Goal: Task Accomplishment & Management: Use online tool/utility

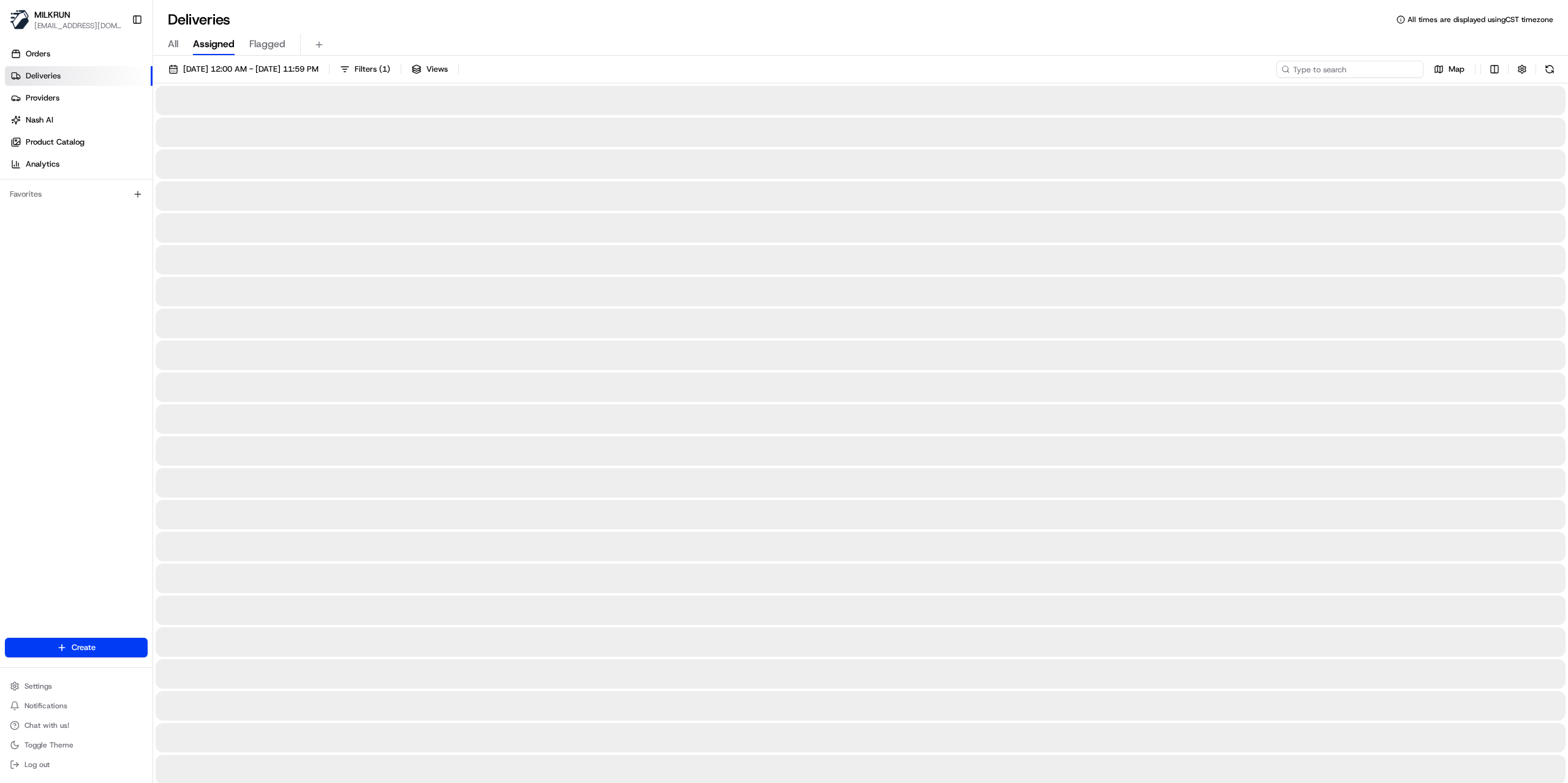
click at [1368, 69] on input at bounding box center [1350, 69] width 147 height 17
paste input "40f15aef-d339-4057-971c-060b6566dcf5"
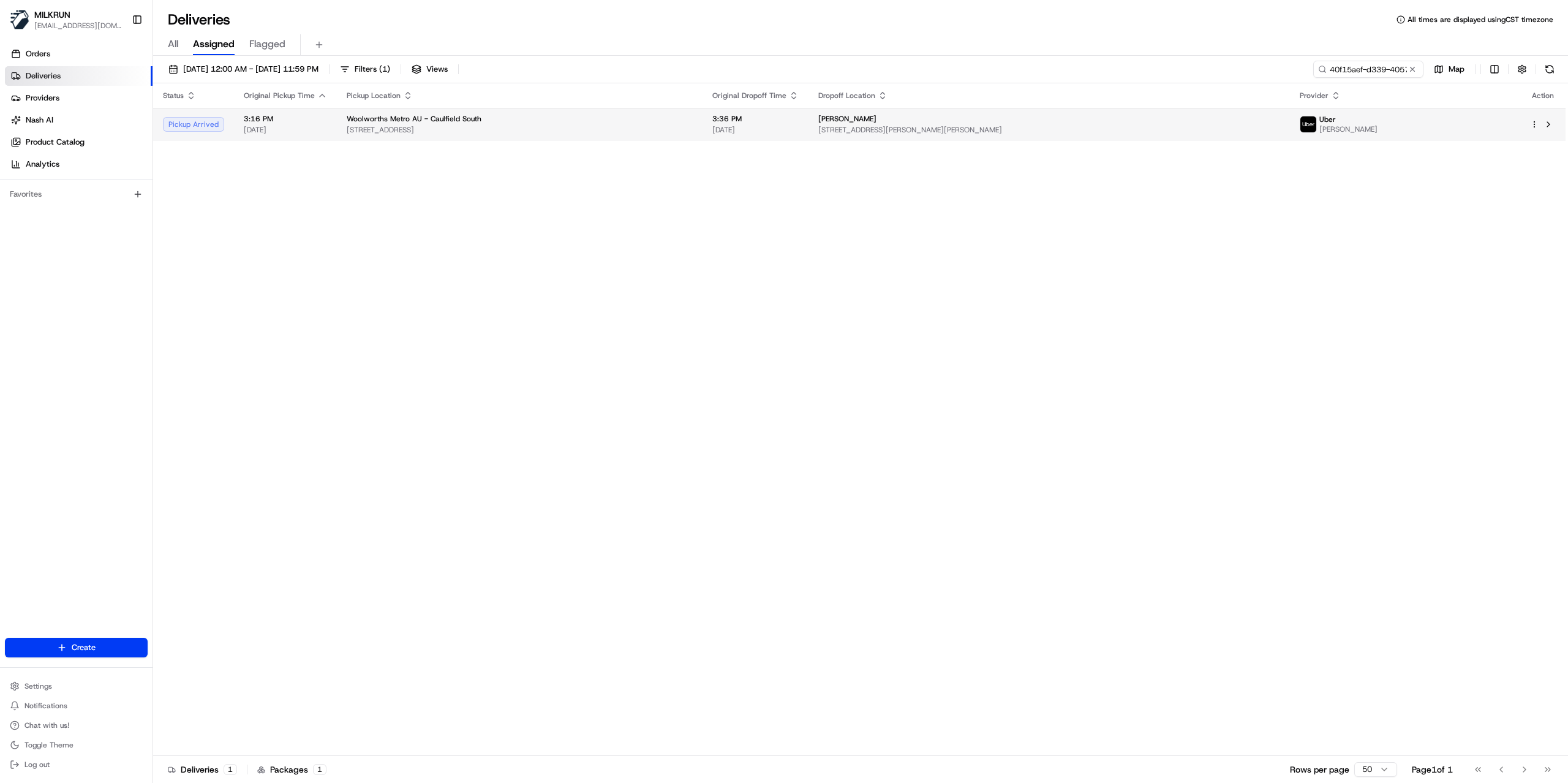
click at [1412, 126] on div "Uber RAVNEET SINGH R." at bounding box center [1405, 124] width 210 height 20
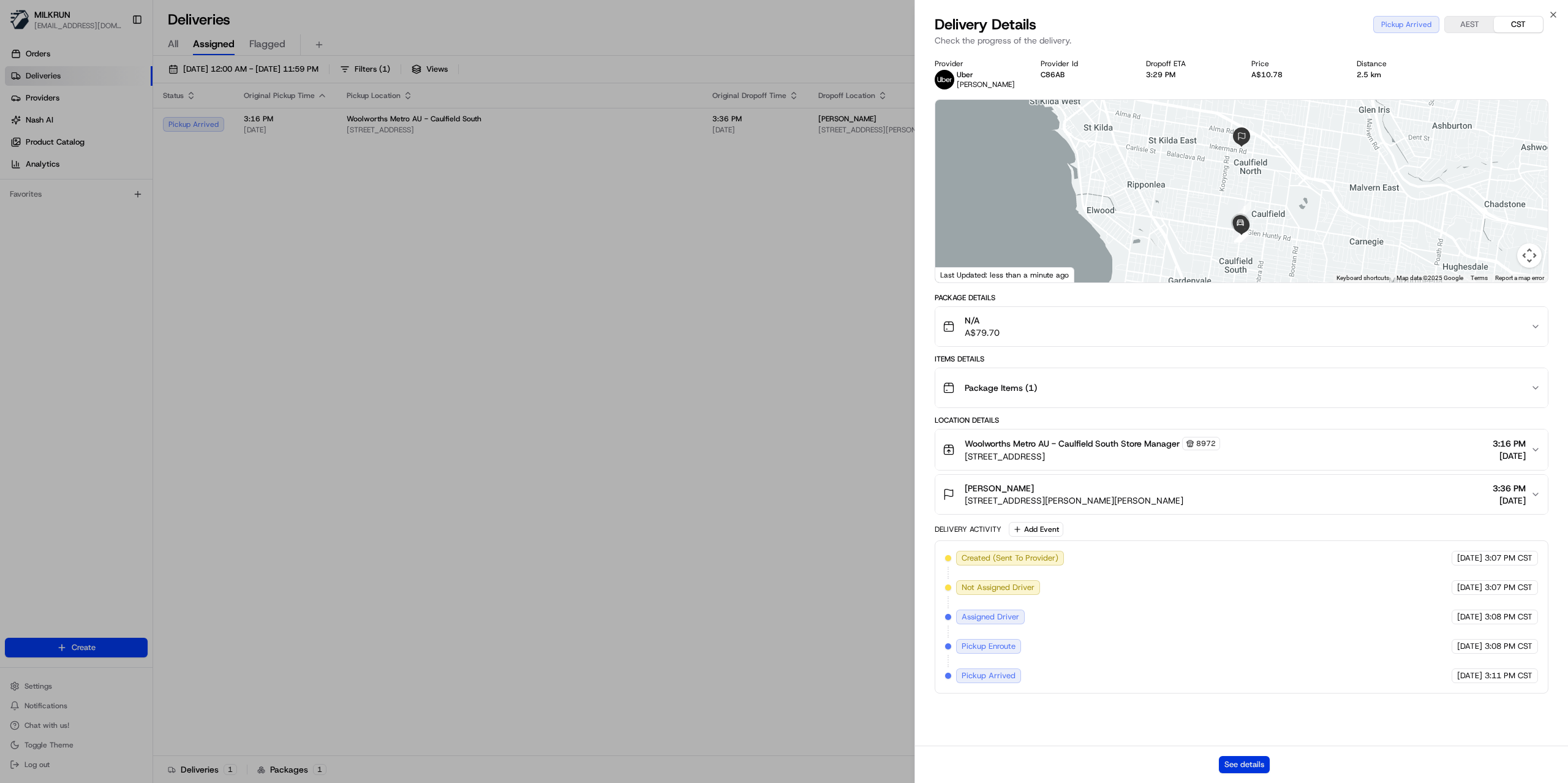
click at [1250, 767] on button "See details" at bounding box center [1244, 765] width 51 height 17
drag, startPoint x: 755, startPoint y: 263, endPoint x: 766, endPoint y: 256, distance: 13.0
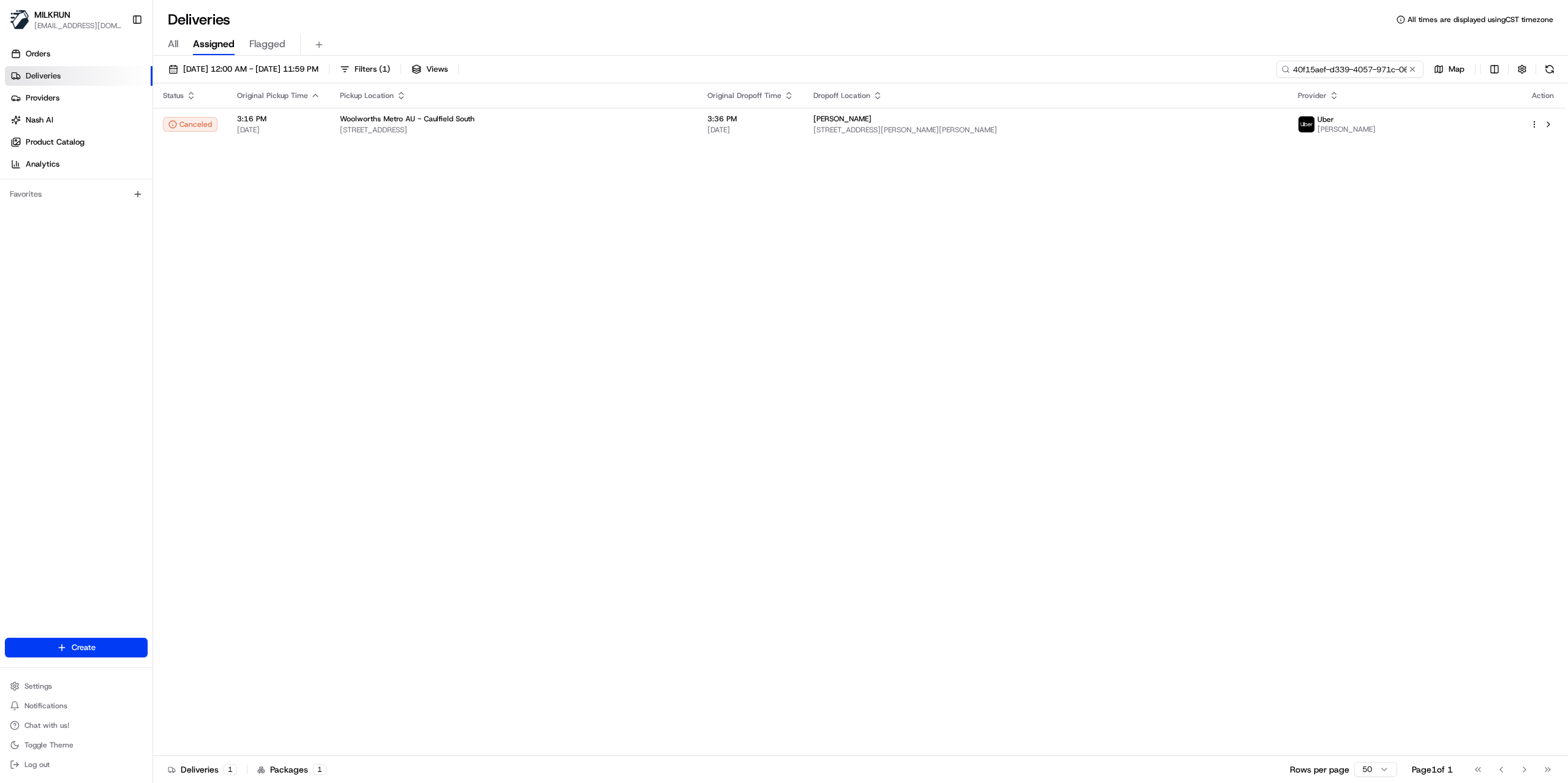
click at [1380, 66] on input "40f15aef-d339-4057-971c-060b6566dcf5" at bounding box center [1350, 69] width 147 height 17
paste input "25764241-9183-479f-b7e4-b016c07636ed"
type input "25764241-9183-479f-b7e4-b016c07636ed"
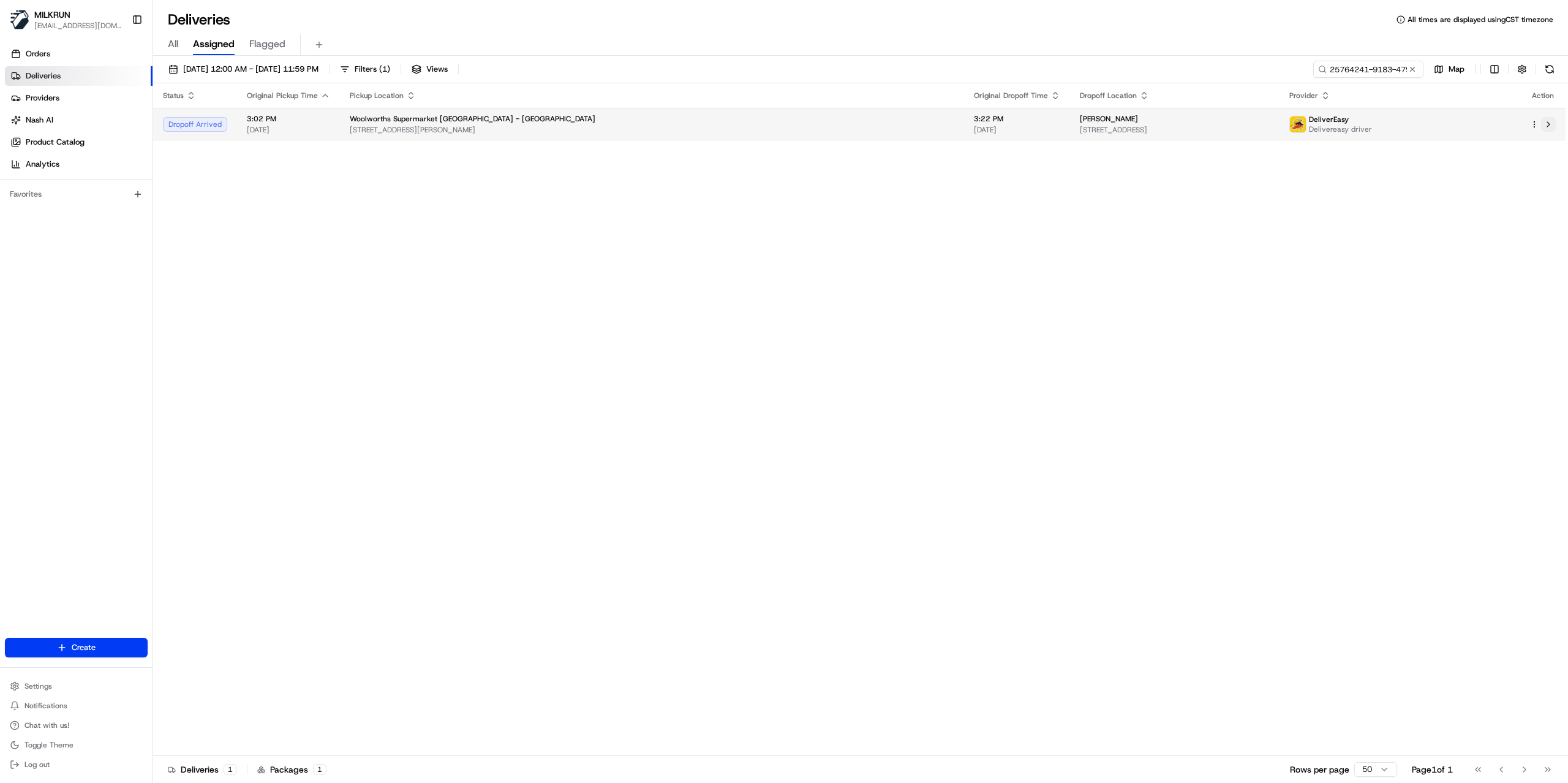
click at [1552, 127] on button at bounding box center [1548, 124] width 15 height 15
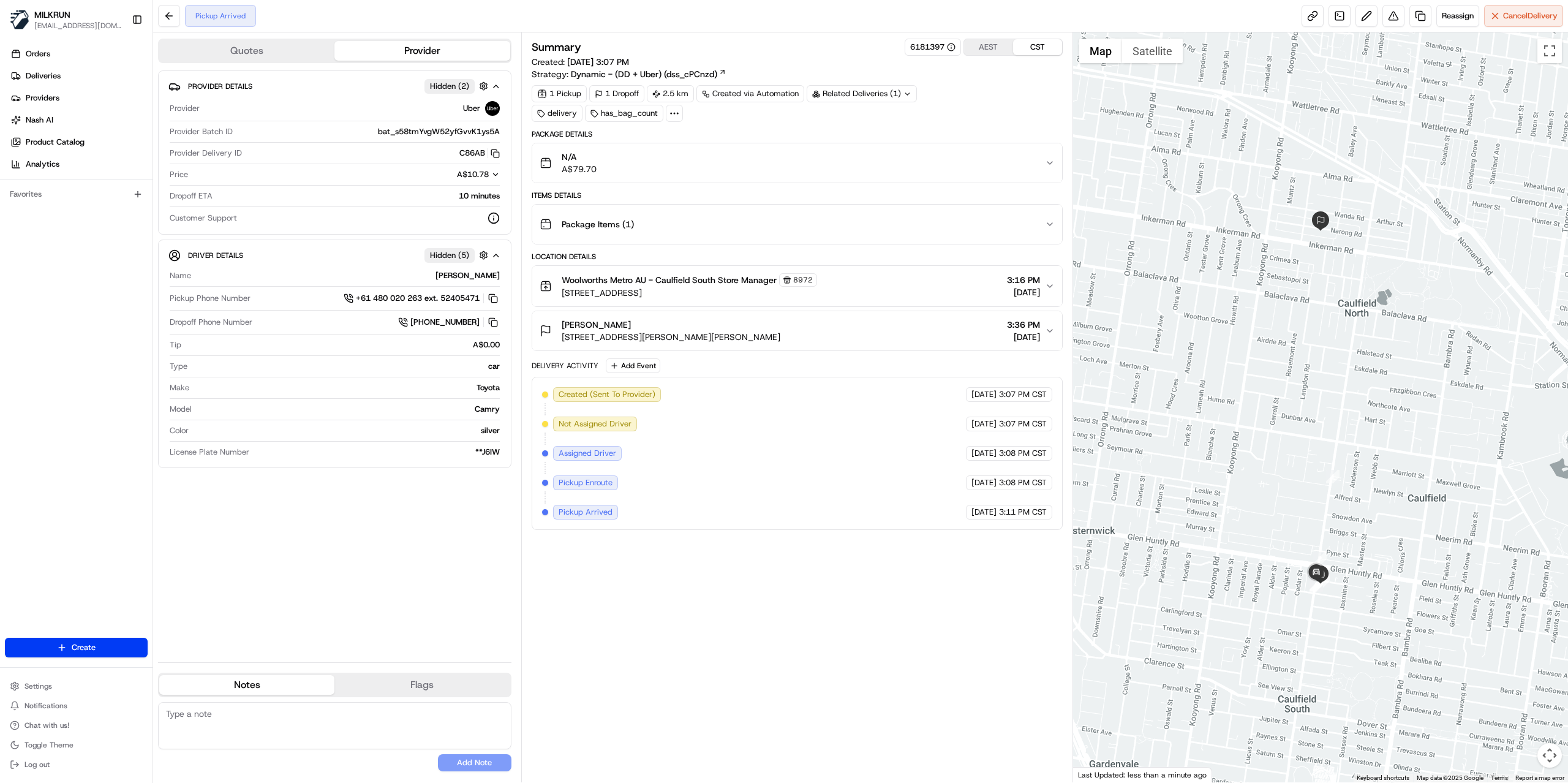
drag, startPoint x: 765, startPoint y: 562, endPoint x: 759, endPoint y: 528, distance: 34.5
click at [767, 562] on div "Summary 6181397 AEST CST Created: 20/08/2025 3:07 PM Strategy: Dynamic - (DD + …" at bounding box center [797, 407] width 531 height 737
click at [1524, 16] on span "Cancel Delivery" at bounding box center [1530, 16] width 54 height 11
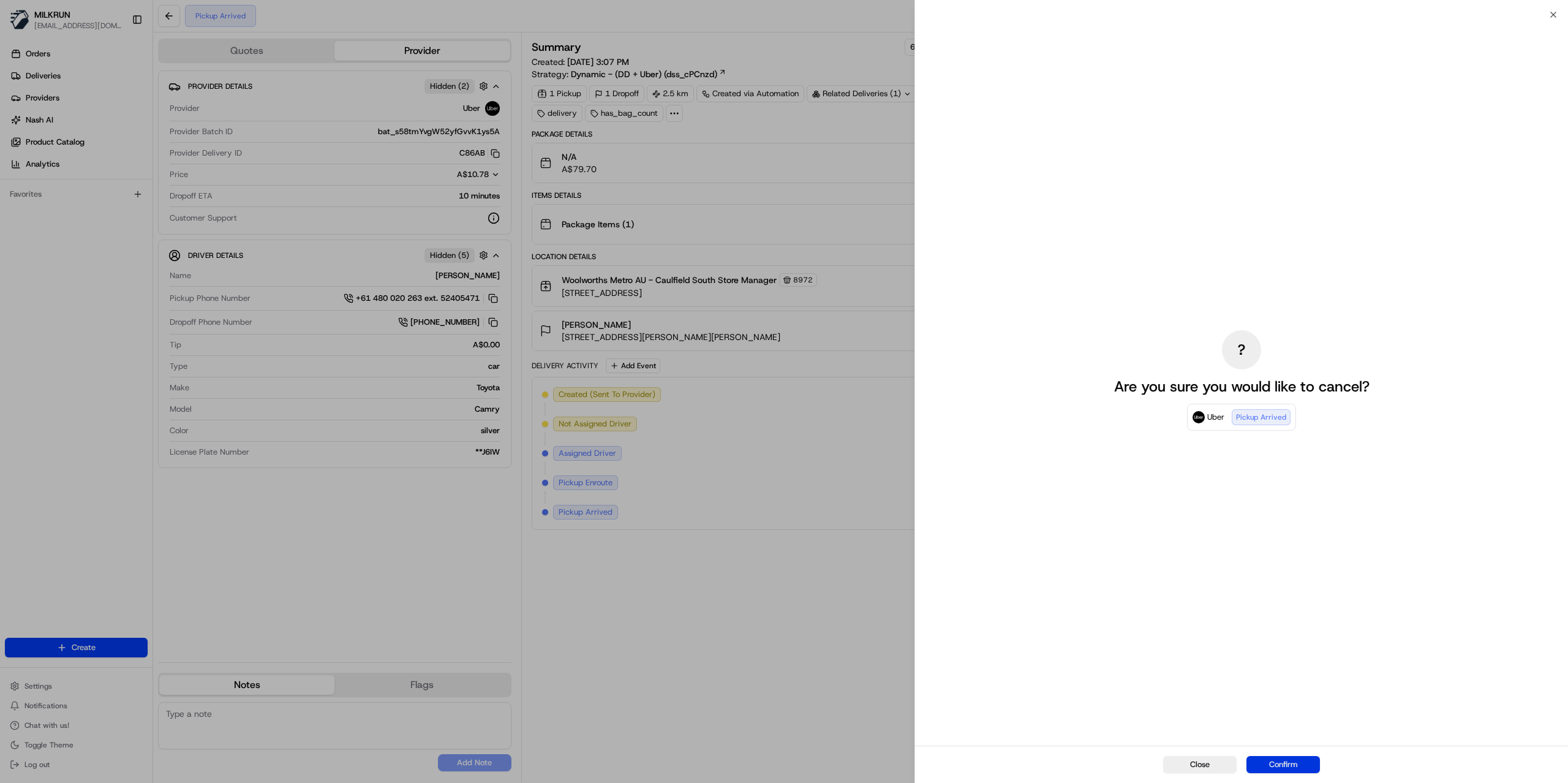
click at [1275, 764] on button "Confirm" at bounding box center [1283, 765] width 74 height 17
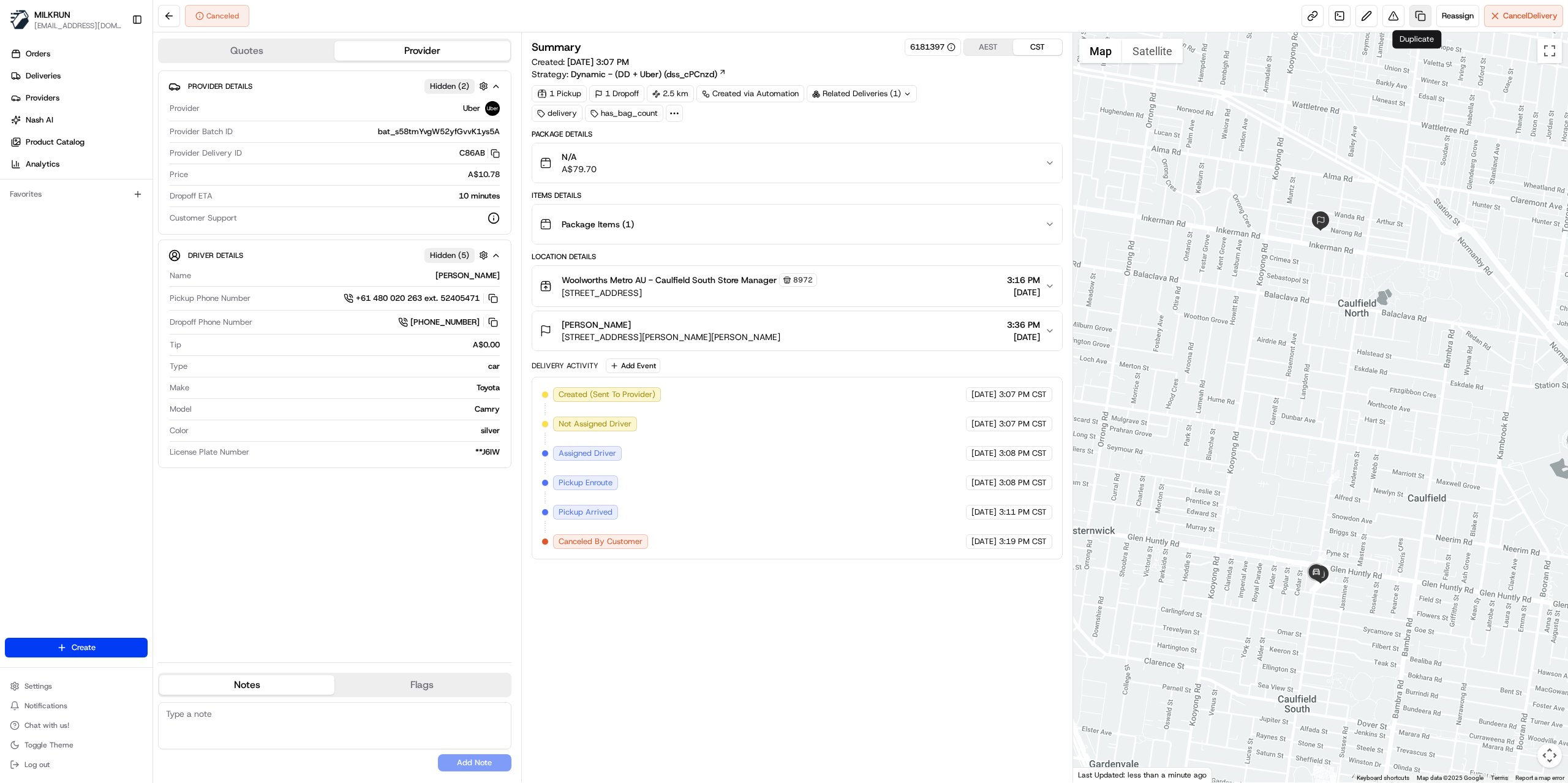
click at [1424, 16] on link at bounding box center [1420, 16] width 22 height 22
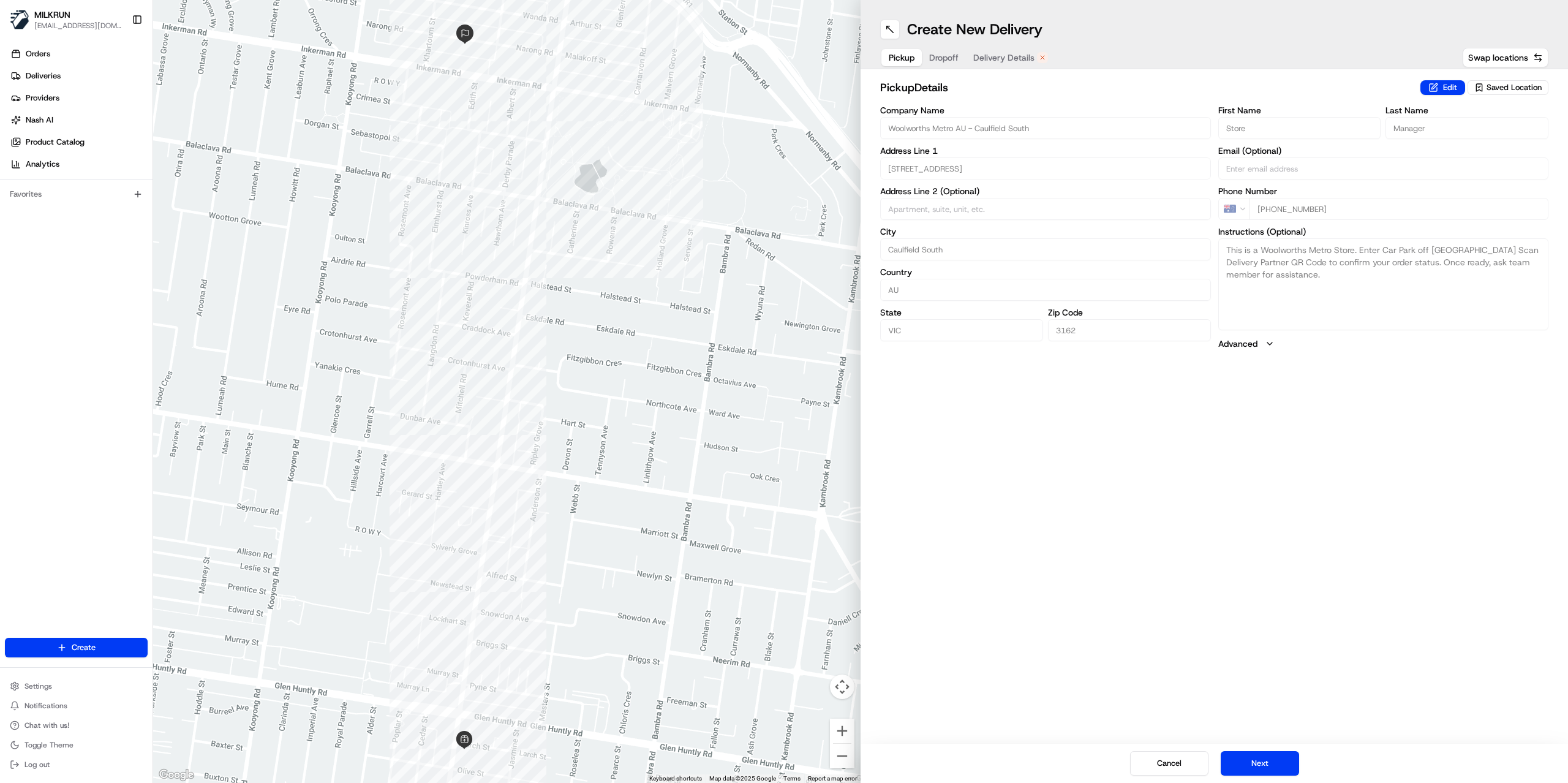
click at [1032, 55] on span "Delivery Details" at bounding box center [1003, 58] width 61 height 13
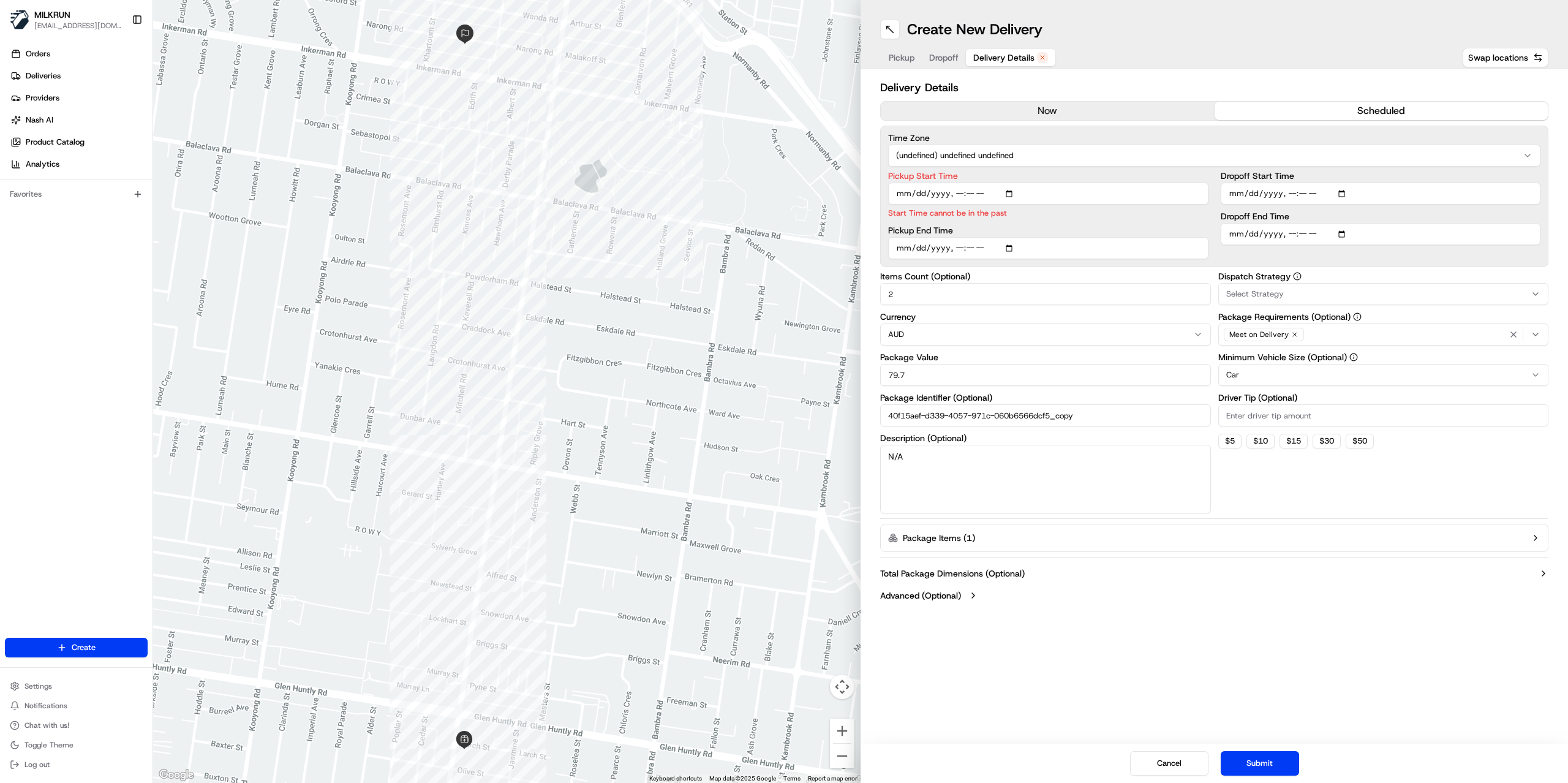
click at [973, 196] on input "Pickup Start Time" at bounding box center [1048, 193] width 320 height 22
click at [970, 191] on input "Pickup Start Time" at bounding box center [1048, 193] width 320 height 22
type input "2025-08-20T15:35"
click at [1306, 236] on input "Dropoff End Time" at bounding box center [1381, 234] width 320 height 22
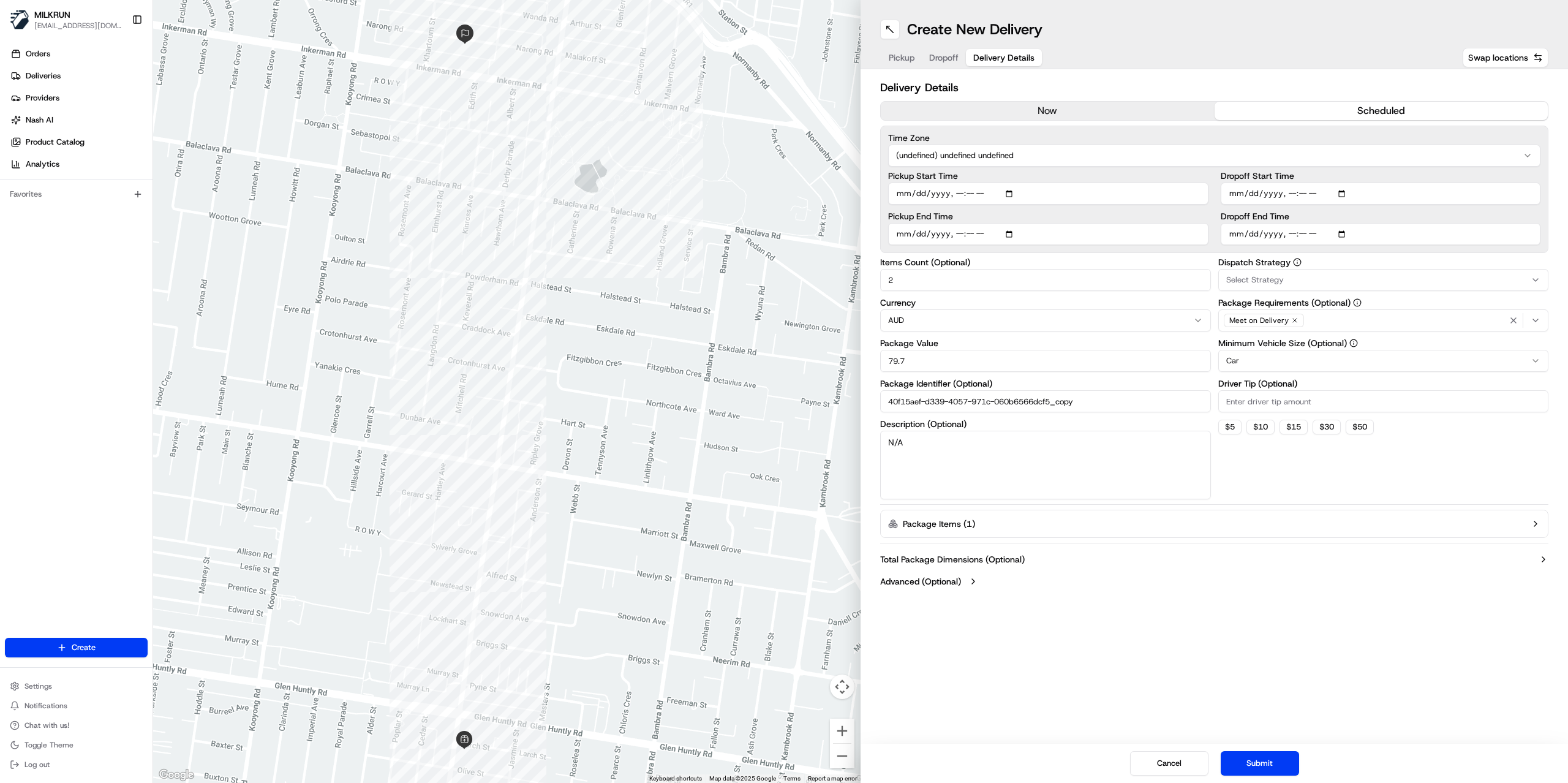
type input "2025-08-20T15:55"
click at [1243, 763] on button "Submit" at bounding box center [1260, 763] width 79 height 24
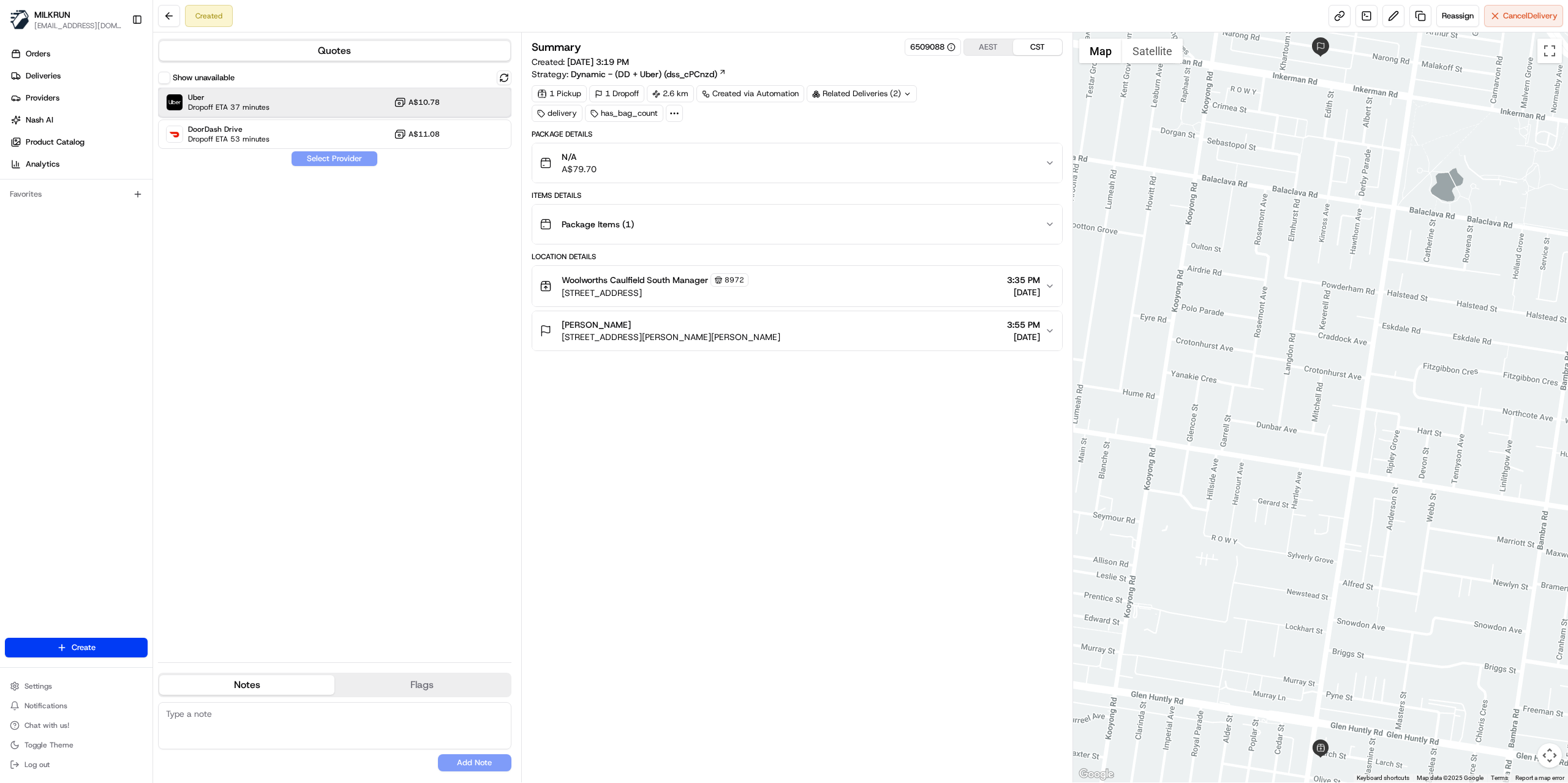
click at [283, 110] on div "Uber Dropoff ETA 37 minutes A$10.78" at bounding box center [334, 102] width 353 height 29
click at [320, 160] on button "Assign Provider" at bounding box center [334, 159] width 87 height 15
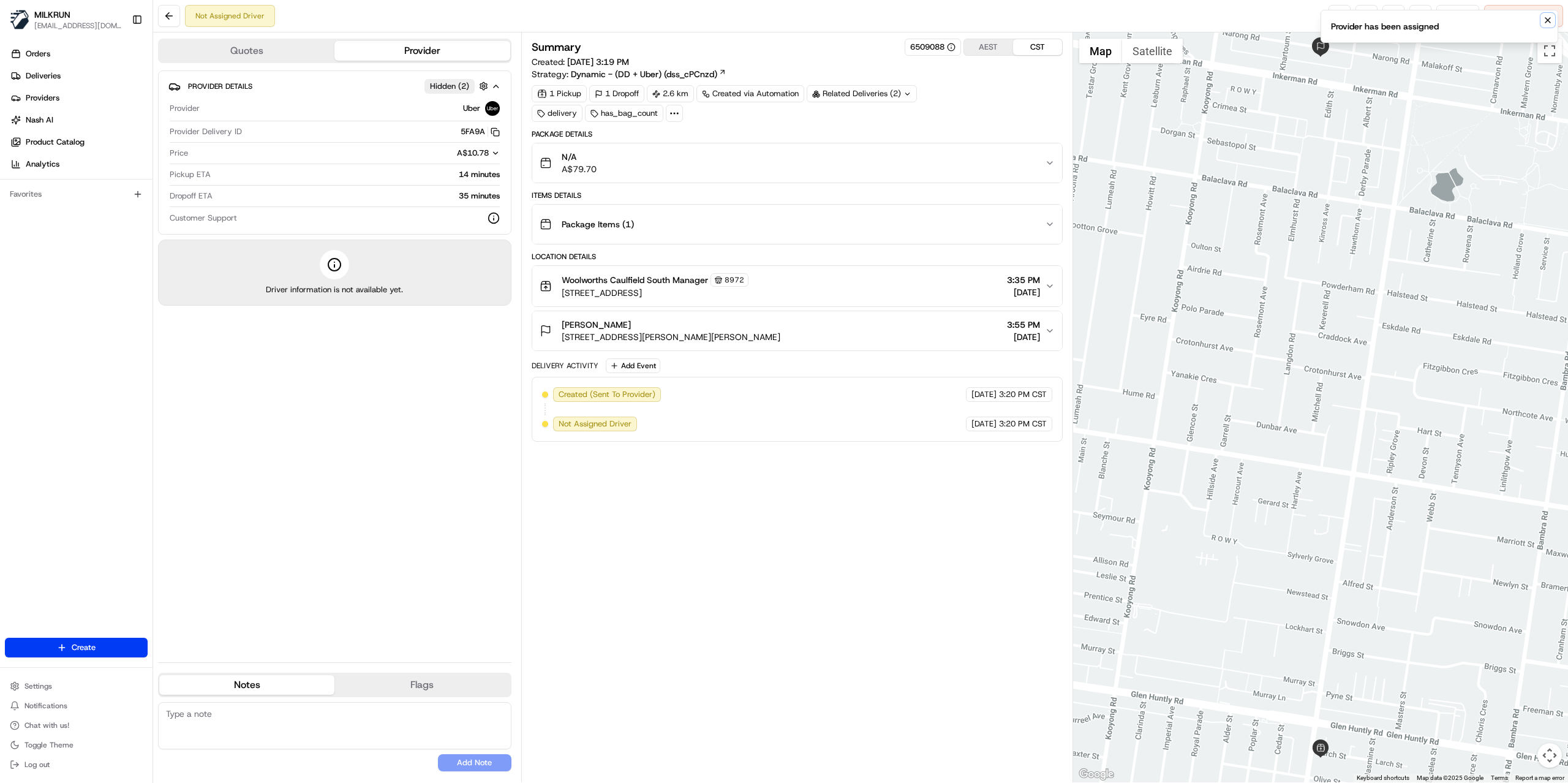
click at [1543, 23] on icon "Notifications (F8)" at bounding box center [1548, 20] width 9 height 9
click at [1332, 20] on link at bounding box center [1340, 16] width 22 height 22
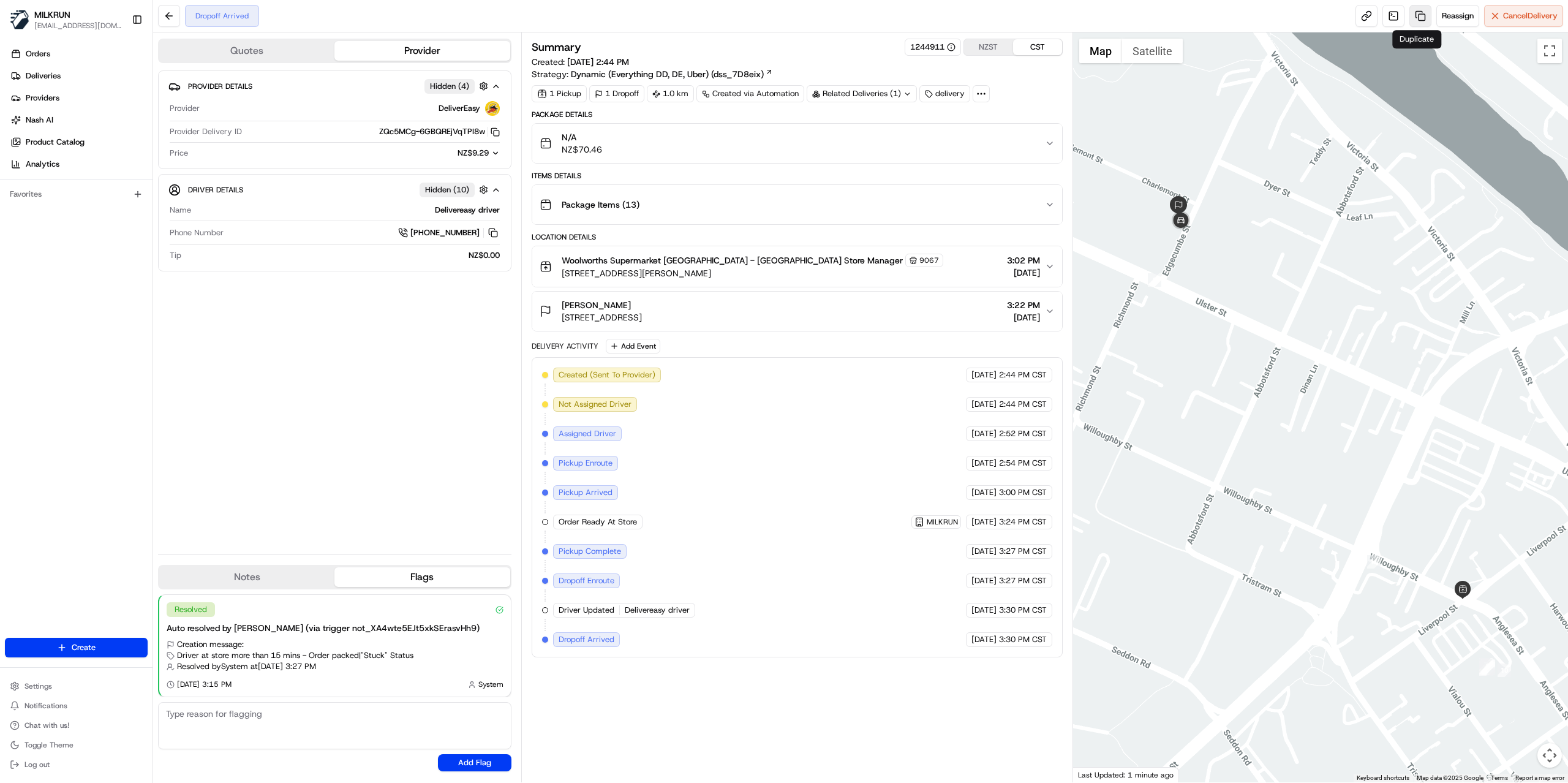
click at [1421, 16] on link at bounding box center [1420, 16] width 22 height 22
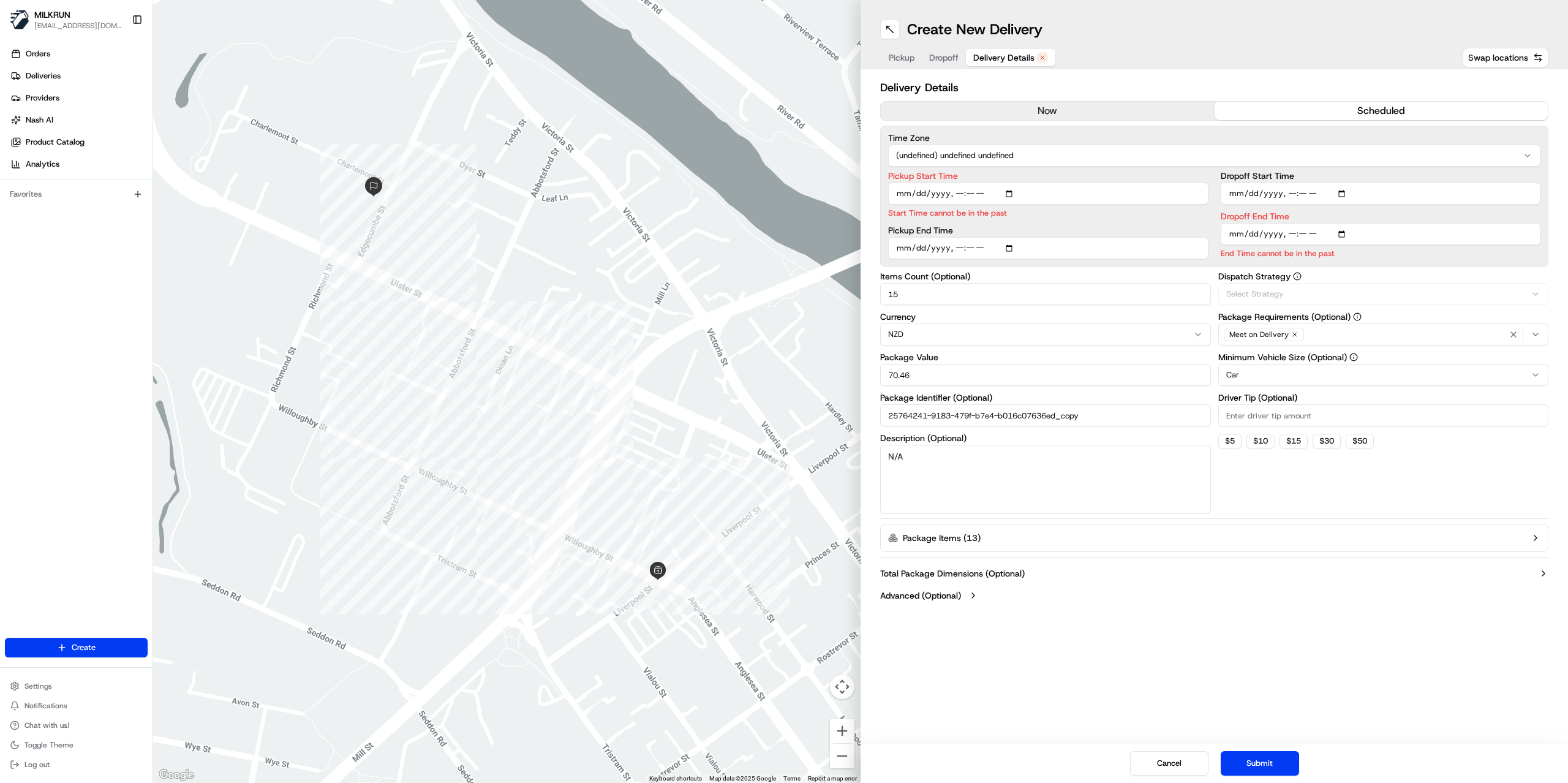
click at [1003, 55] on span "Delivery Details" at bounding box center [1003, 58] width 61 height 13
click at [1040, 113] on button "now" at bounding box center [1047, 110] width 334 height 18
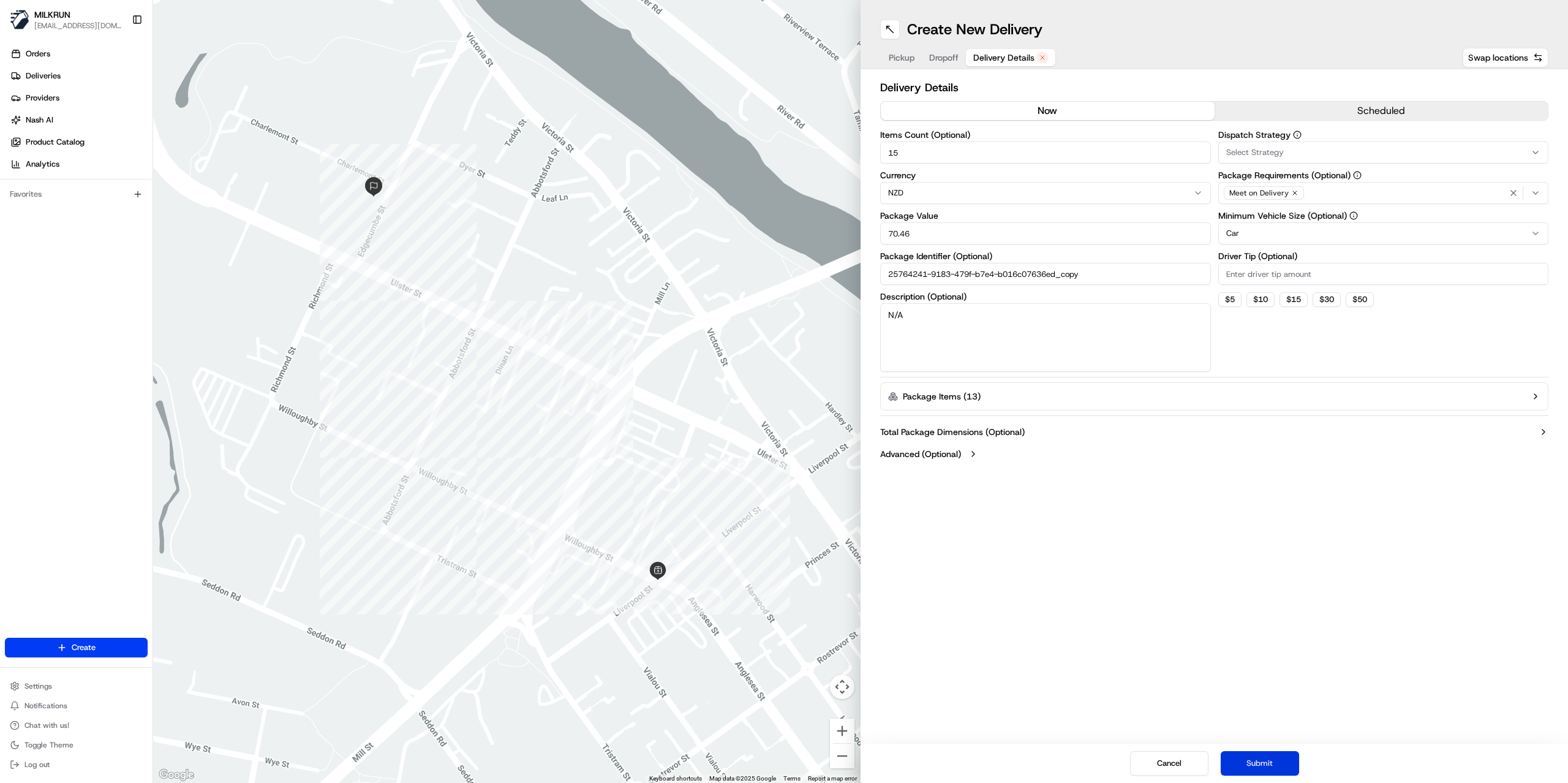
click at [1255, 760] on button "Submit" at bounding box center [1260, 763] width 79 height 24
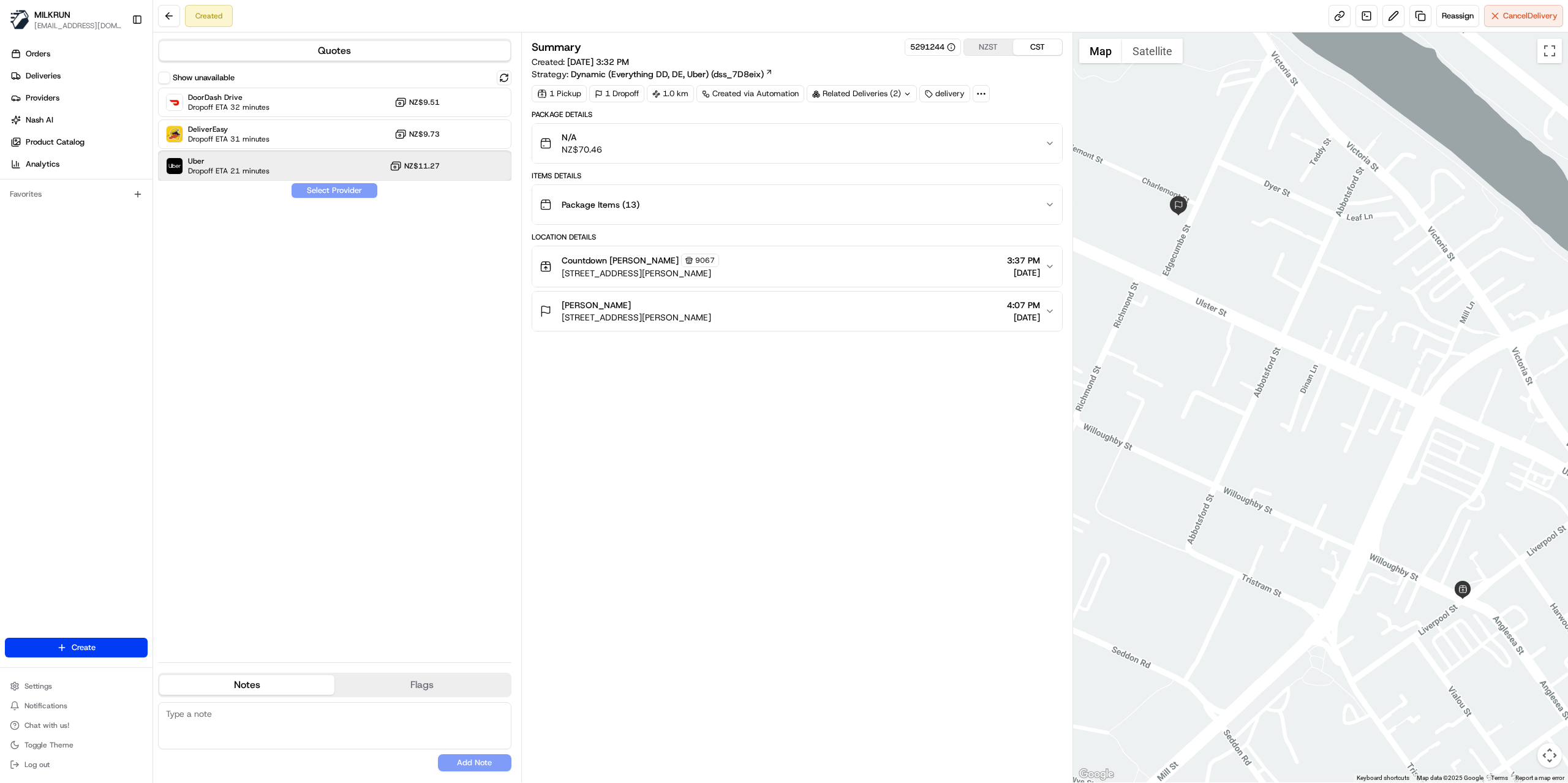
click at [238, 171] on span "Dropoff ETA 21 minutes" at bounding box center [228, 170] width 82 height 9
click at [353, 191] on button "Assign Provider" at bounding box center [334, 190] width 87 height 15
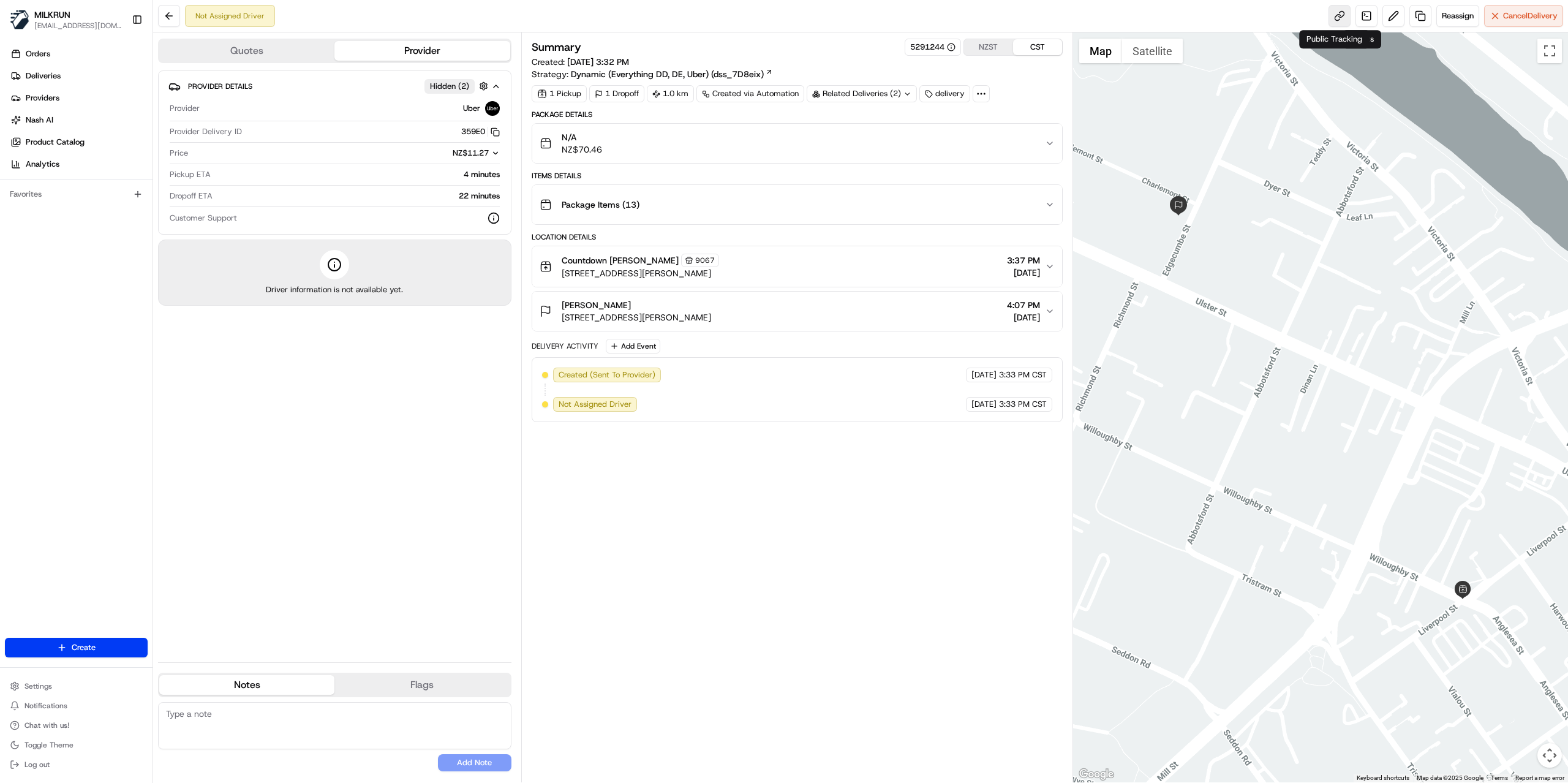
click at [1329, 16] on link at bounding box center [1340, 16] width 22 height 22
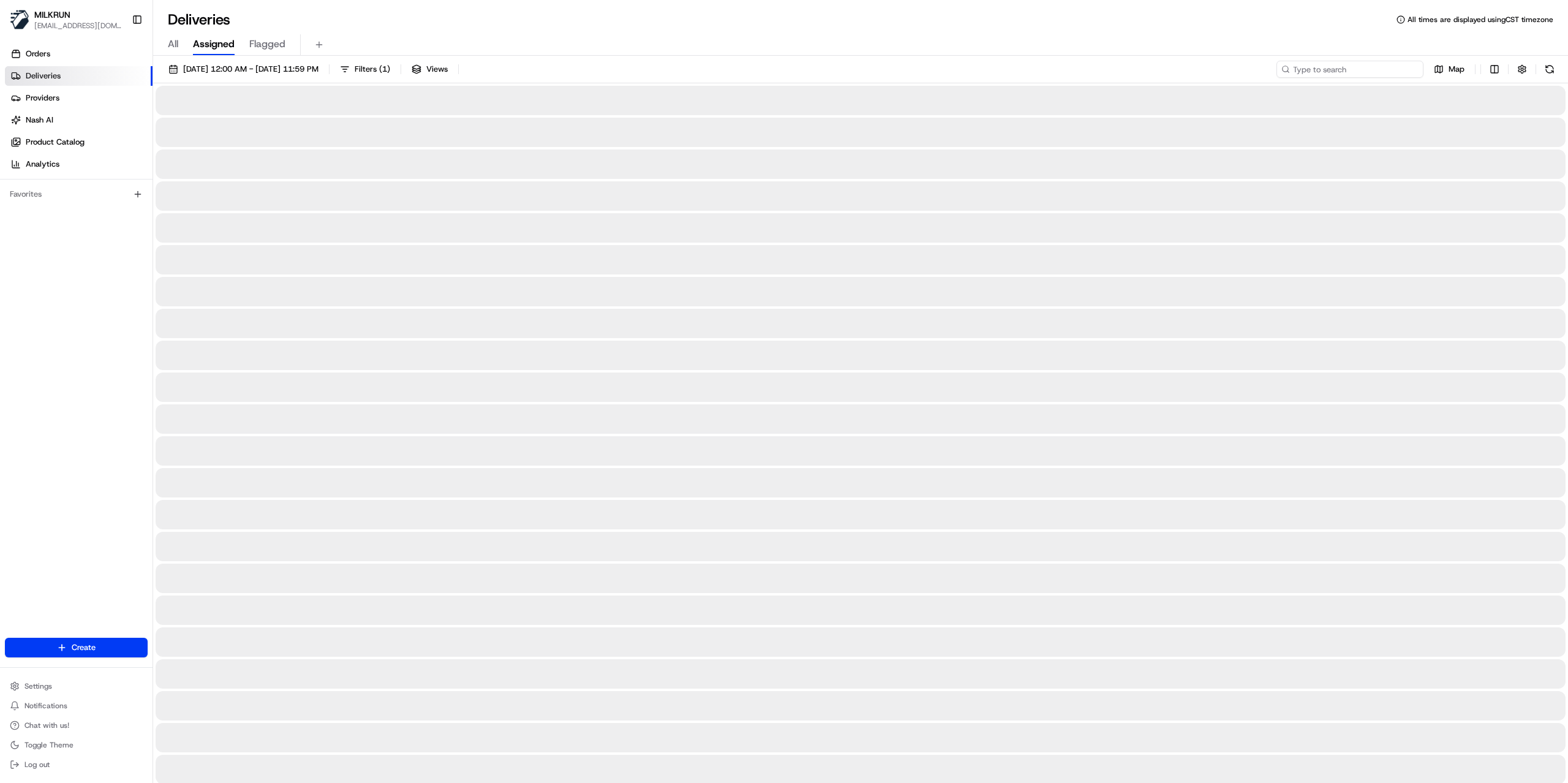
click at [1368, 72] on input at bounding box center [1350, 69] width 147 height 17
paste input "8b0a51d1-d5ab-4998-b231-de68372584cb"
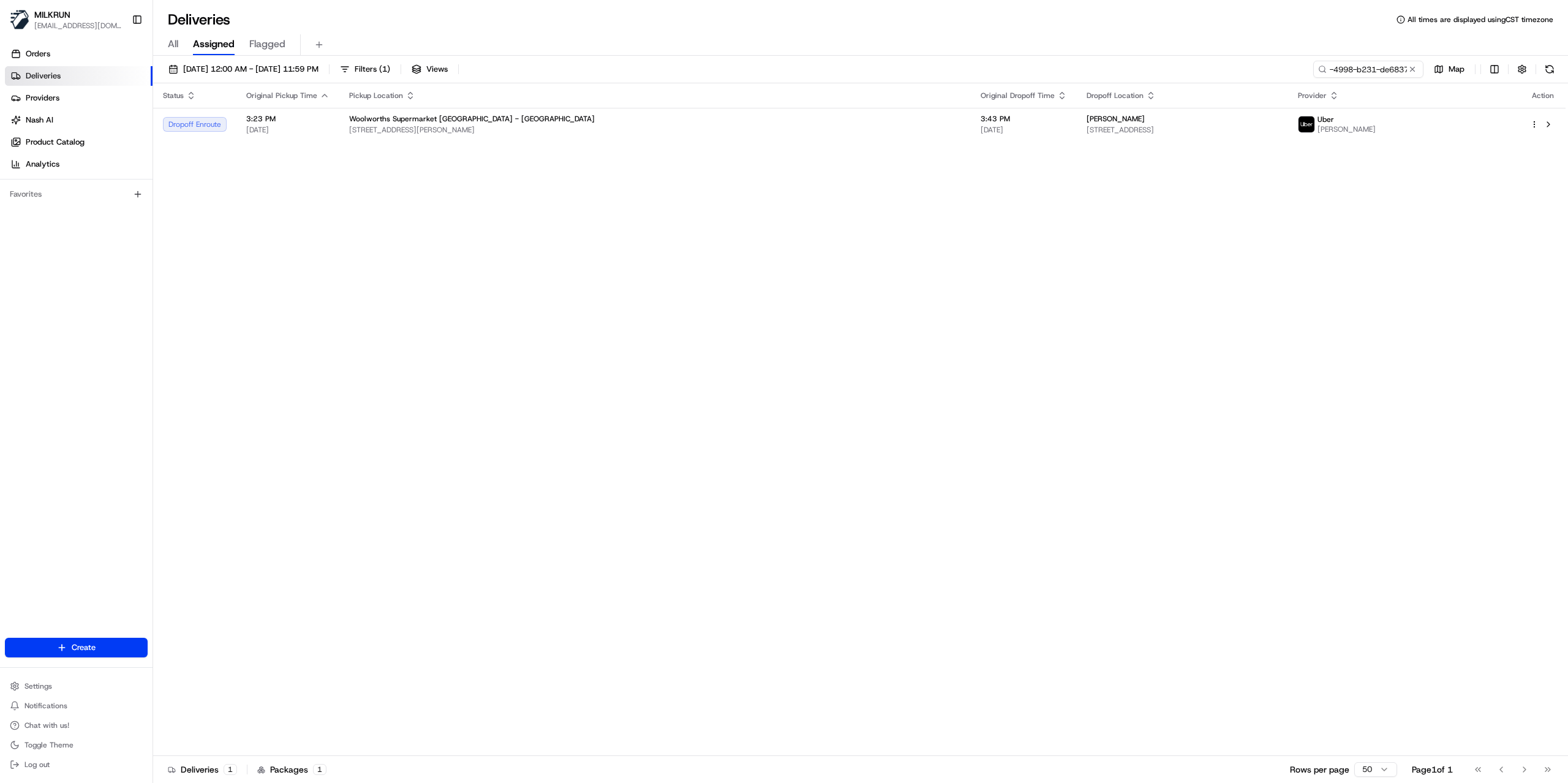
click at [1120, 221] on div "Status Original Pickup Time Pickup Location Original Dropoff Time Dropoff Locat…" at bounding box center [859, 419] width 1413 height 672
click at [1123, 138] on td "Mia Royo 4/222 The Esplanade, Island Bay, Wellington 6023, NZ" at bounding box center [1182, 124] width 211 height 33
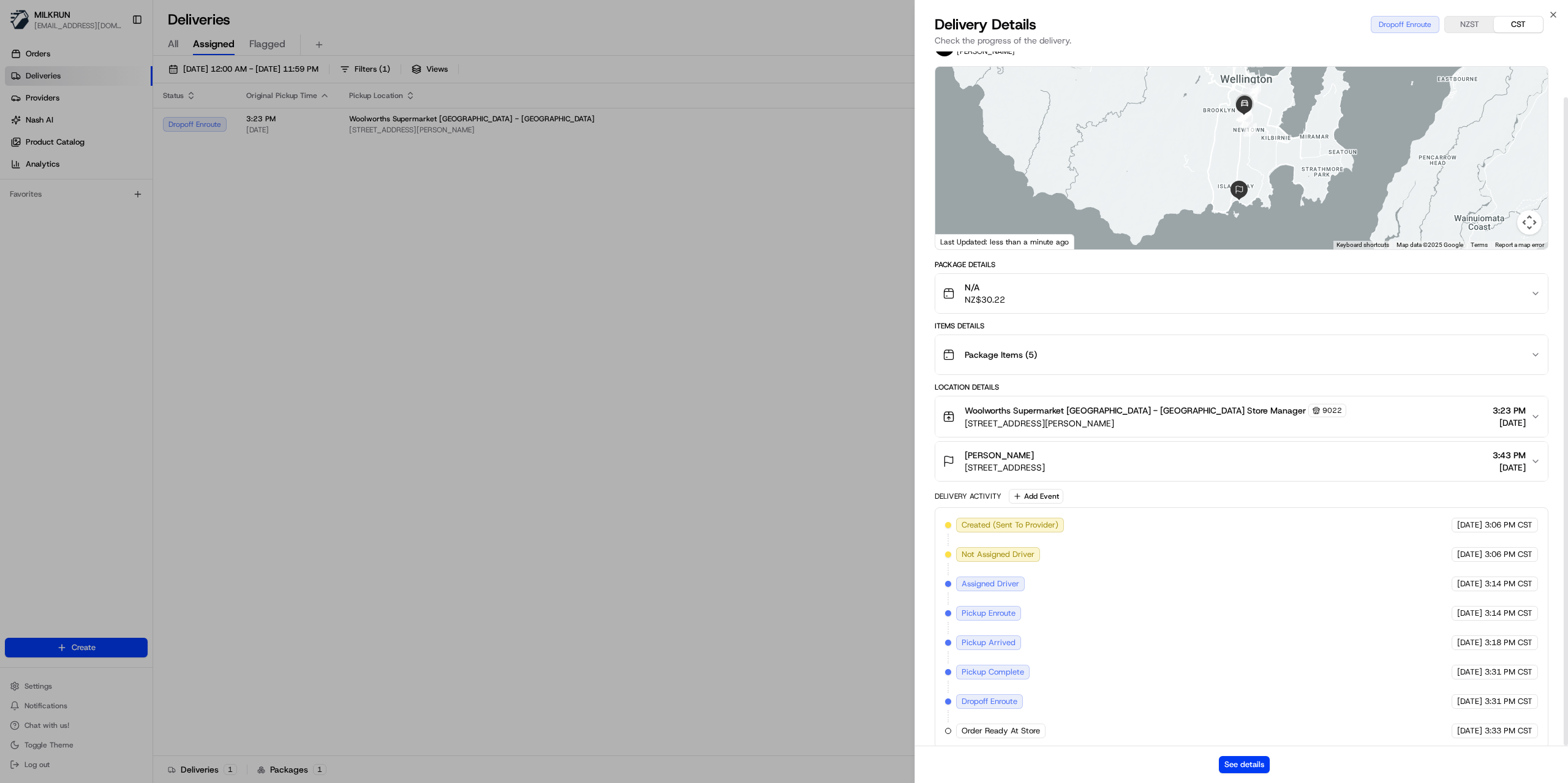
scroll to position [49, 0]
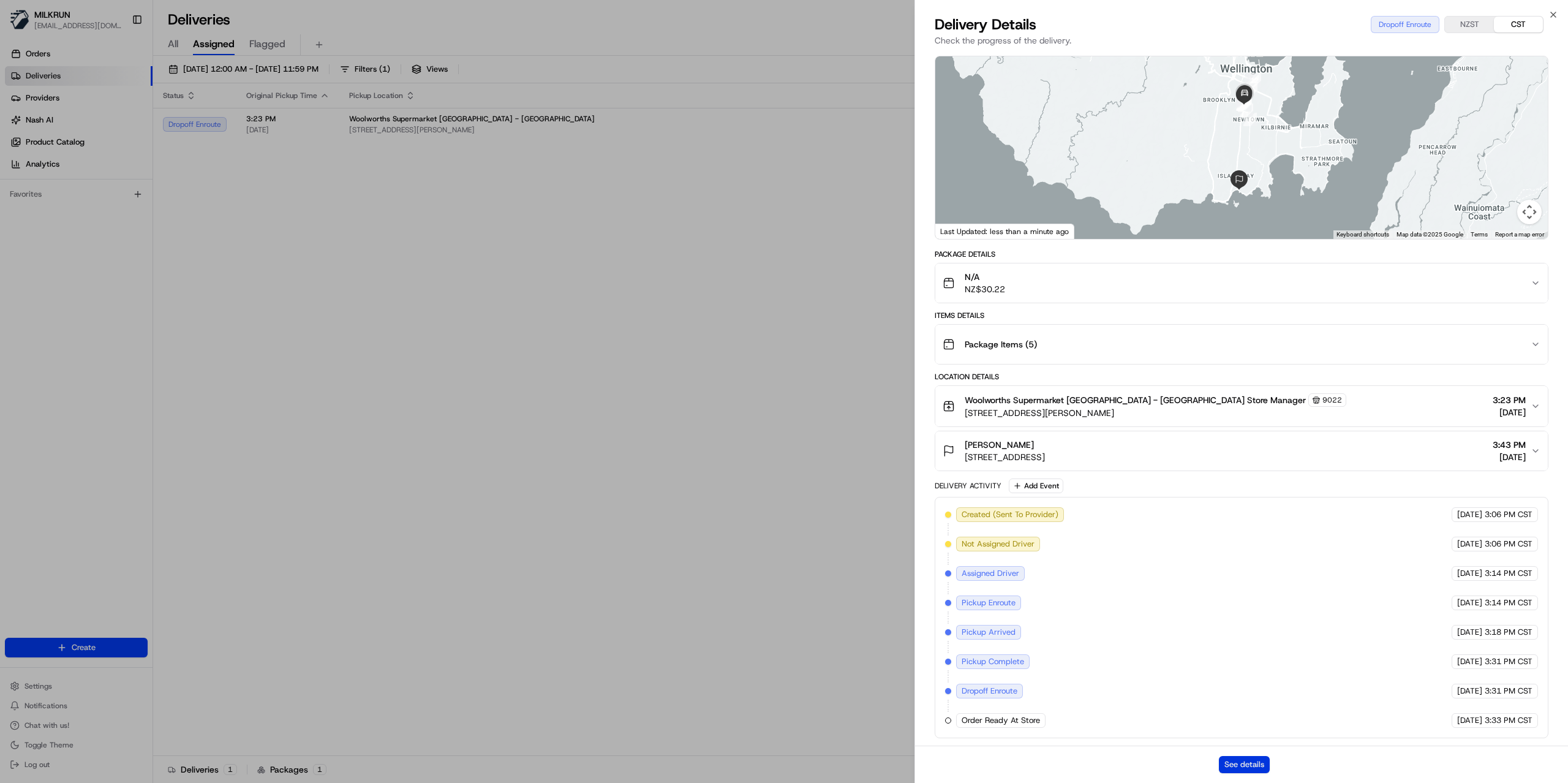
click at [1230, 762] on button "See details" at bounding box center [1244, 765] width 51 height 17
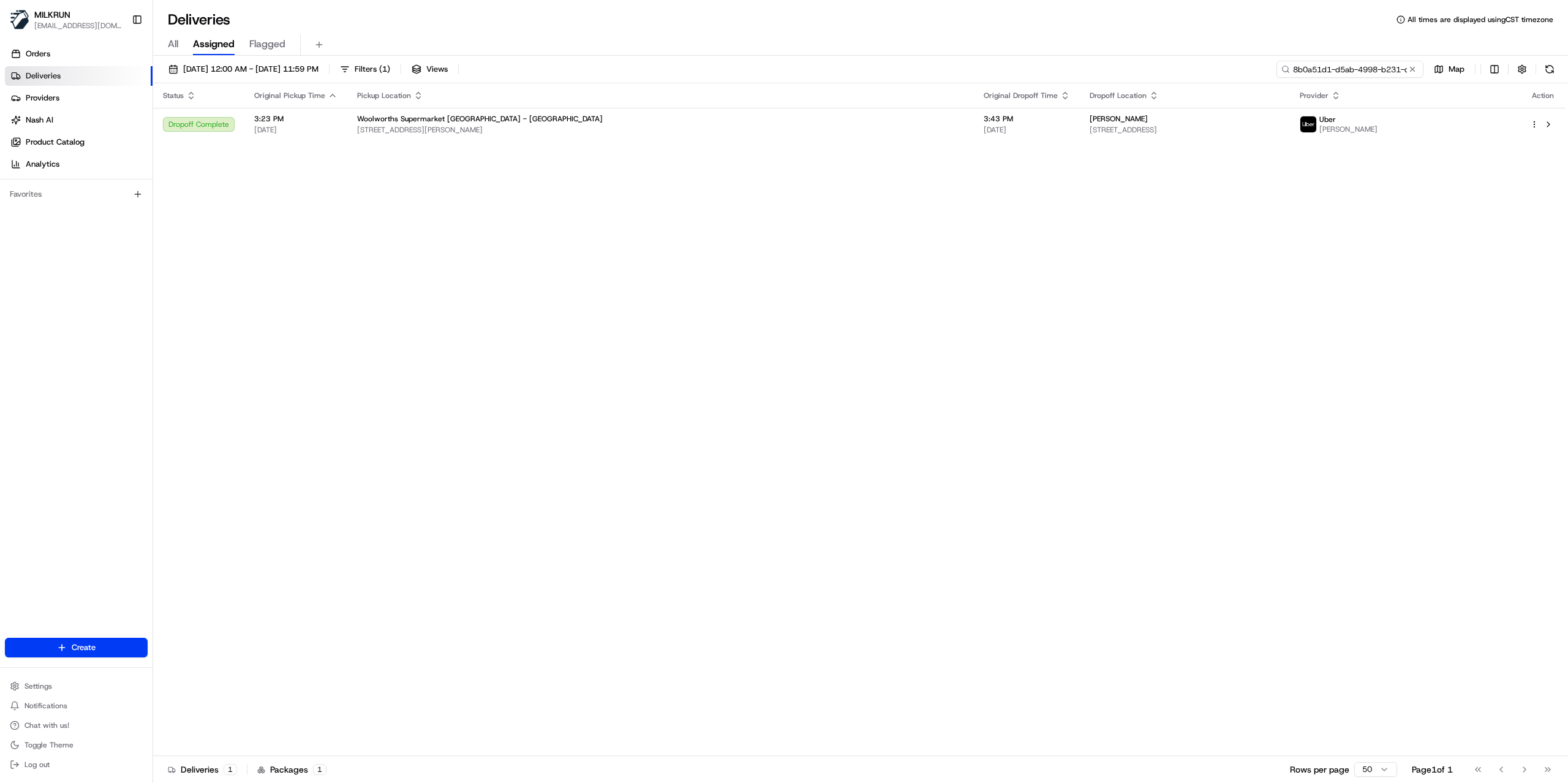
click at [1368, 74] on input "8b0a51d1-d5ab-4998-b231-de68372584cb" at bounding box center [1350, 69] width 147 height 17
paste input "507d326d-8403-43ed-9005-ff9928a2b801"
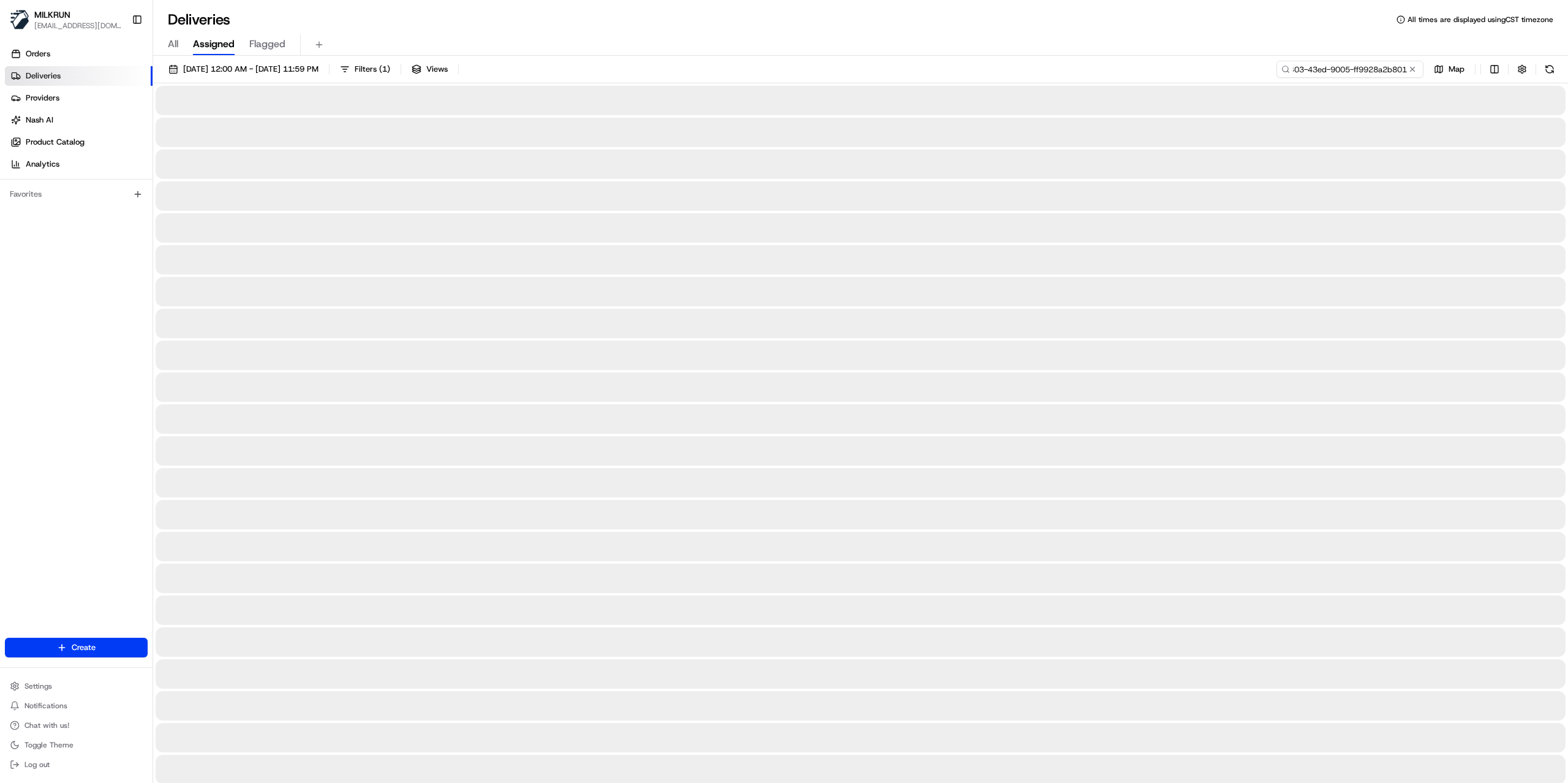
type input "507d326d-8403-43ed-9005-ff9928a2b801"
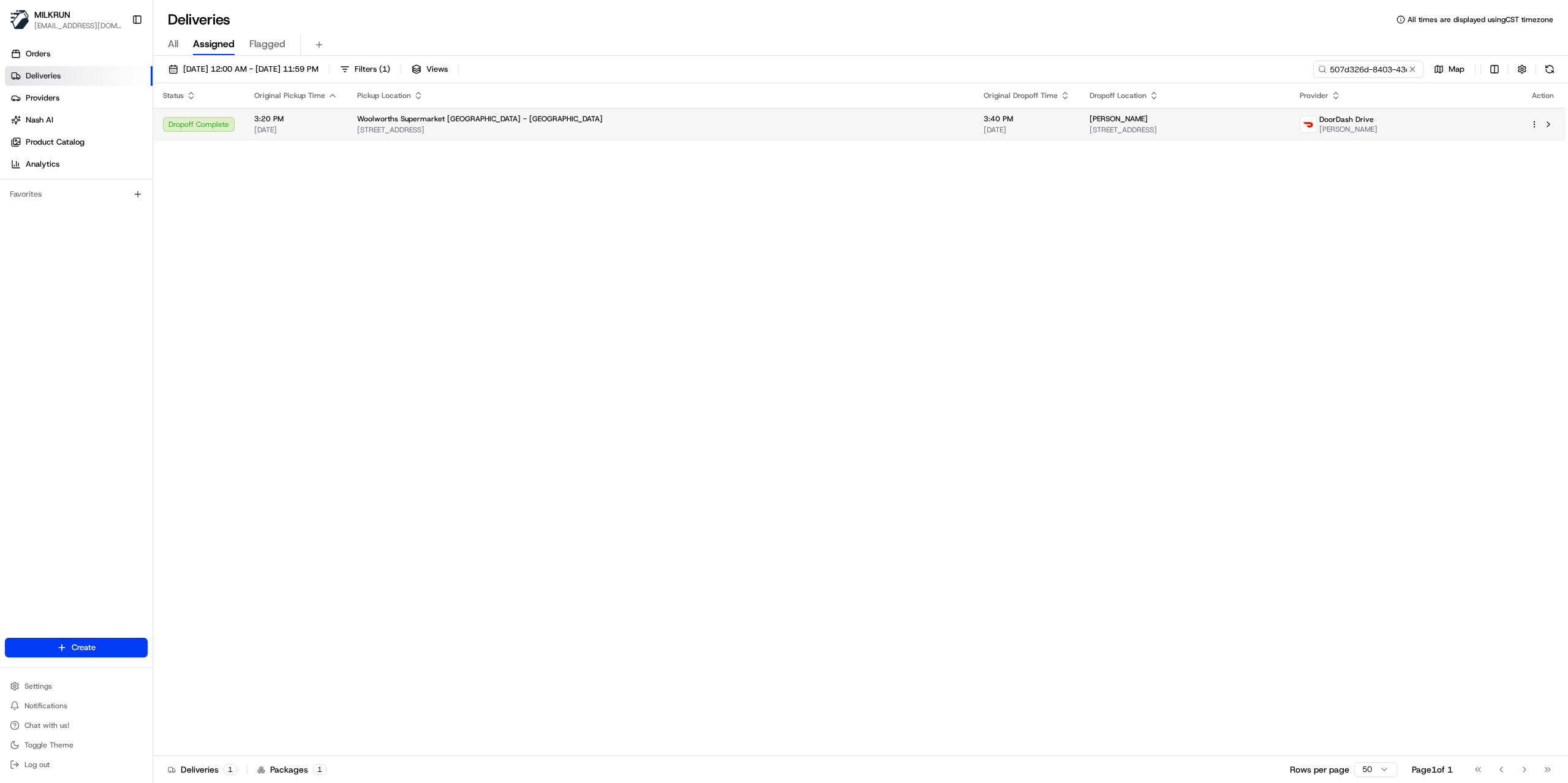
click at [1182, 138] on td "mariana te aho 38B Langstone Street, Welcome Bay, Bay of Plenty 3112, NZ" at bounding box center [1185, 124] width 210 height 33
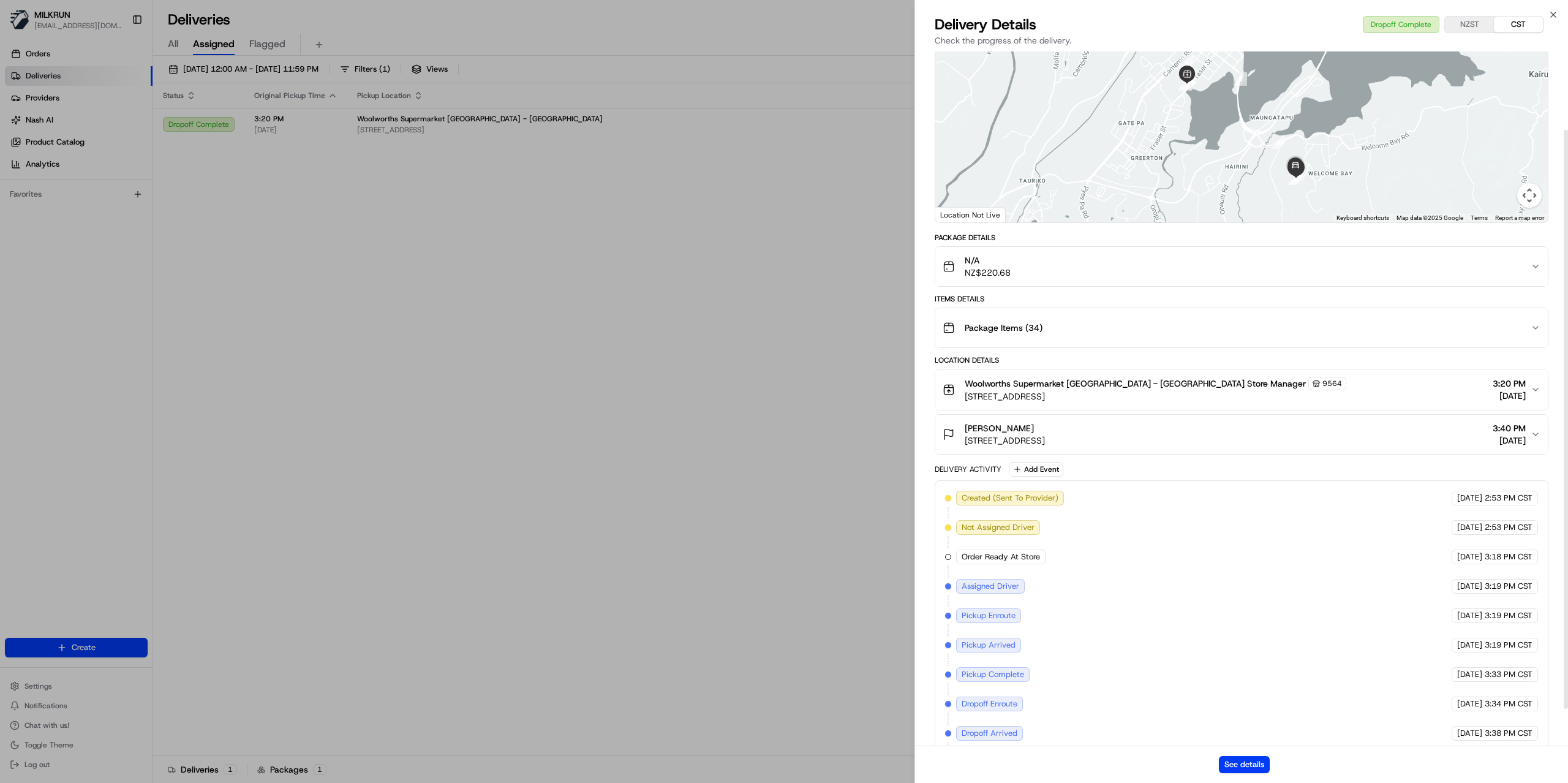
scroll to position [138, 0]
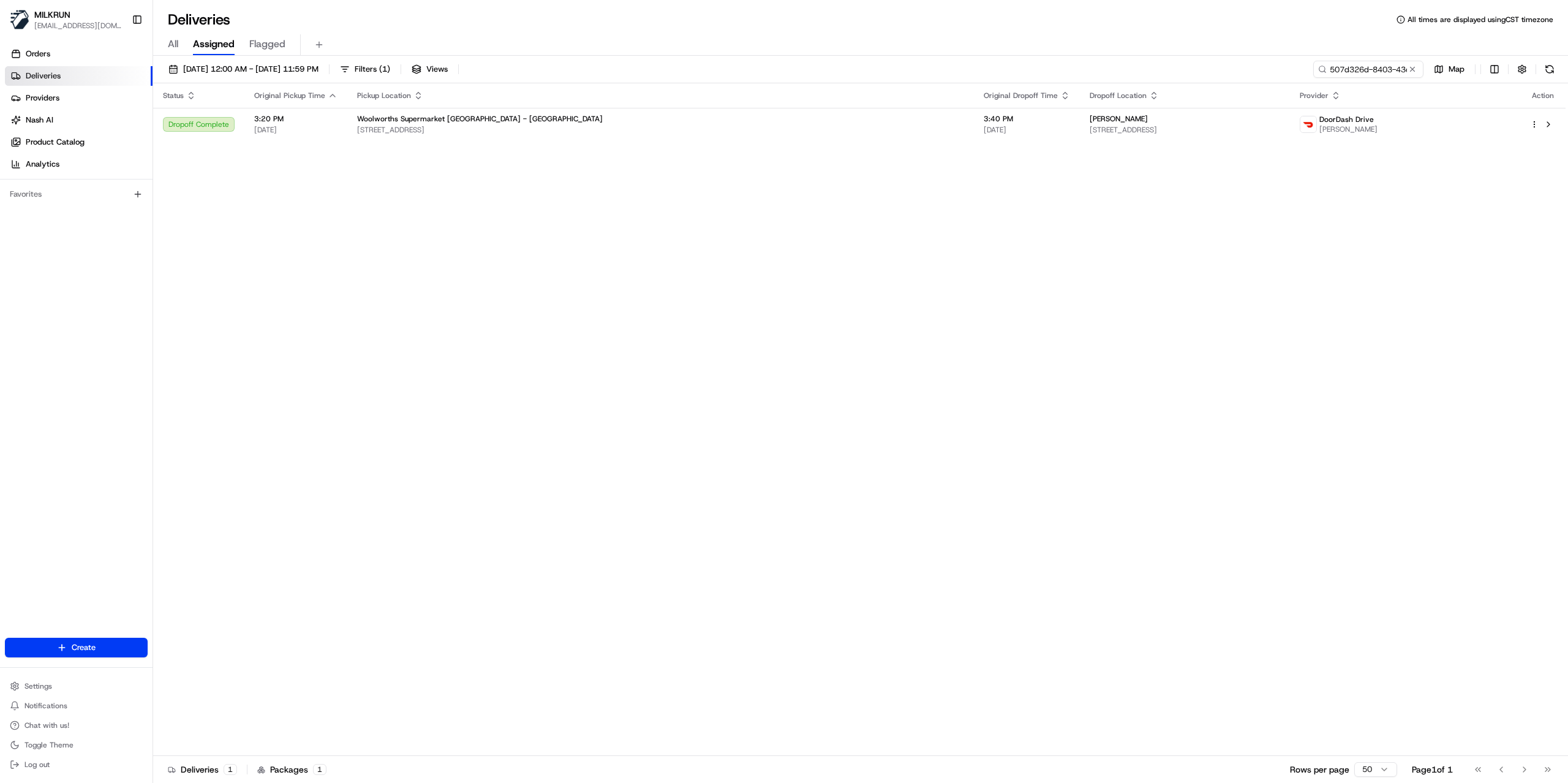
click at [366, 239] on div "Status Original Pickup Time Pickup Location Original Dropoff Time Dropoff Locat…" at bounding box center [859, 419] width 1413 height 672
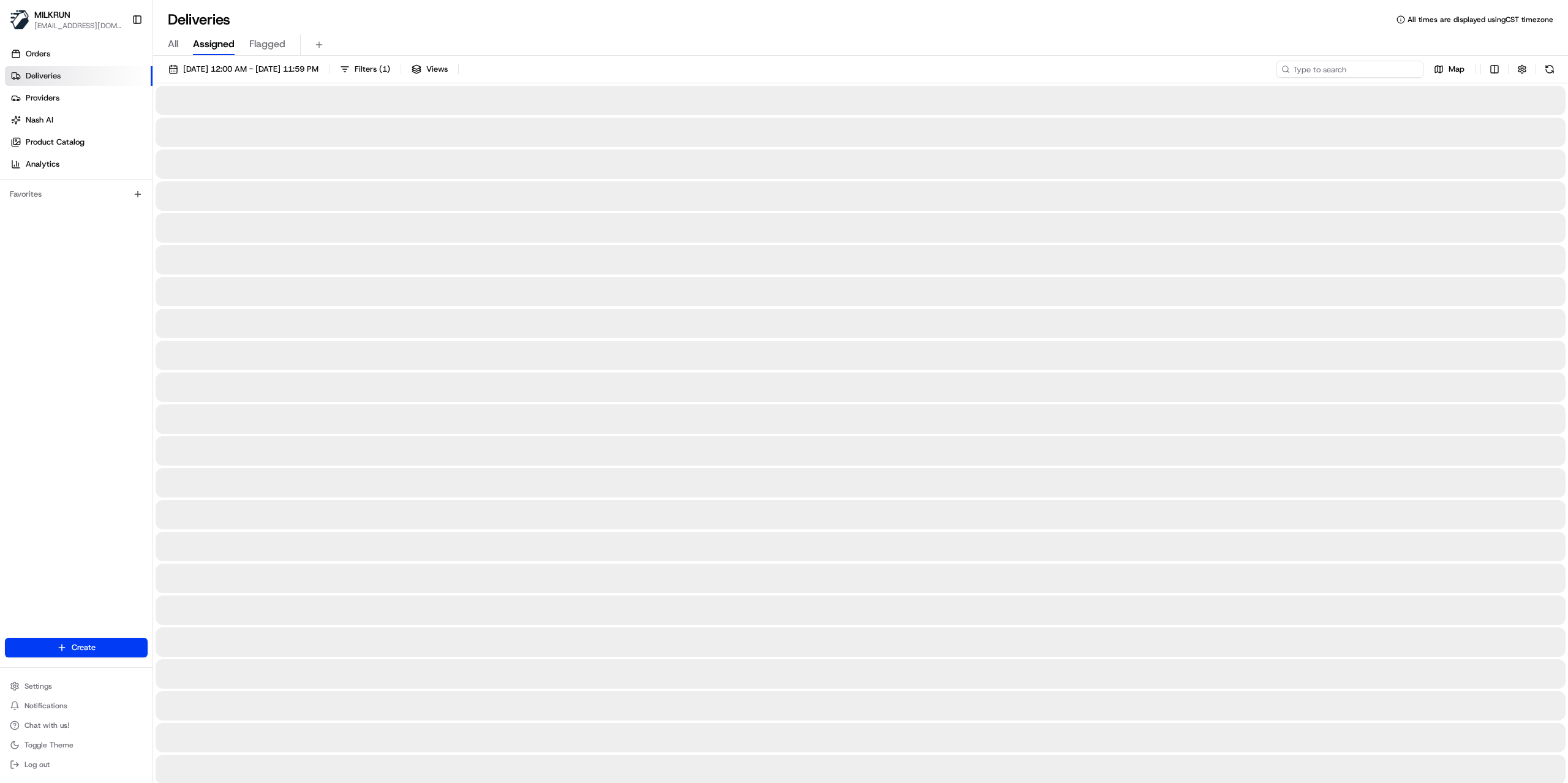
click at [1373, 71] on input at bounding box center [1350, 69] width 147 height 17
paste input "b6d5b203-b292-4e56-a2f1-5f1019bb9e3e"
type input "b6d5b203-b292-4e56-a2f1-5f1019bb9e3e"
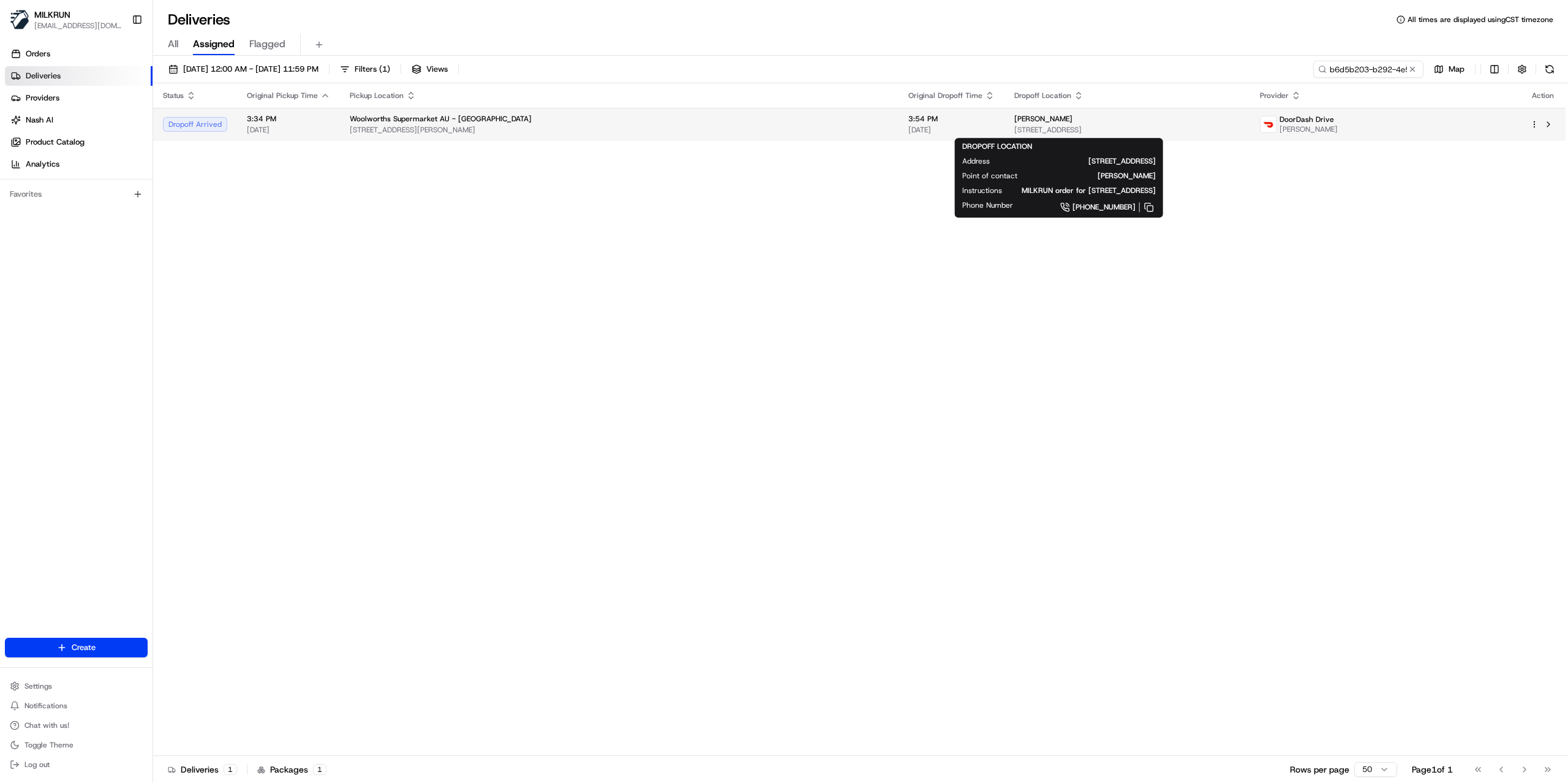
click at [1070, 125] on span "[STREET_ADDRESS]" at bounding box center [1128, 130] width 227 height 9
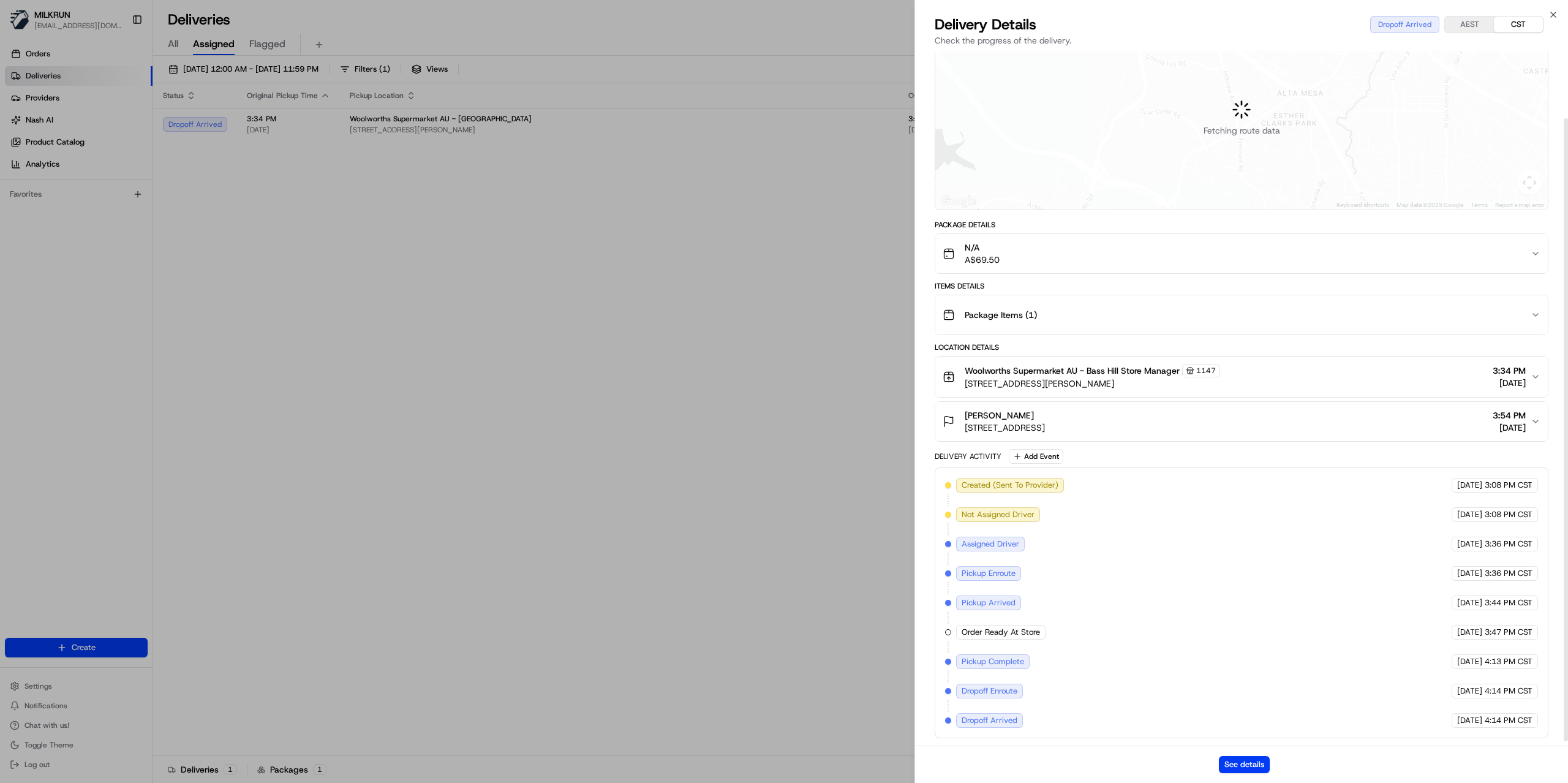
scroll to position [79, 0]
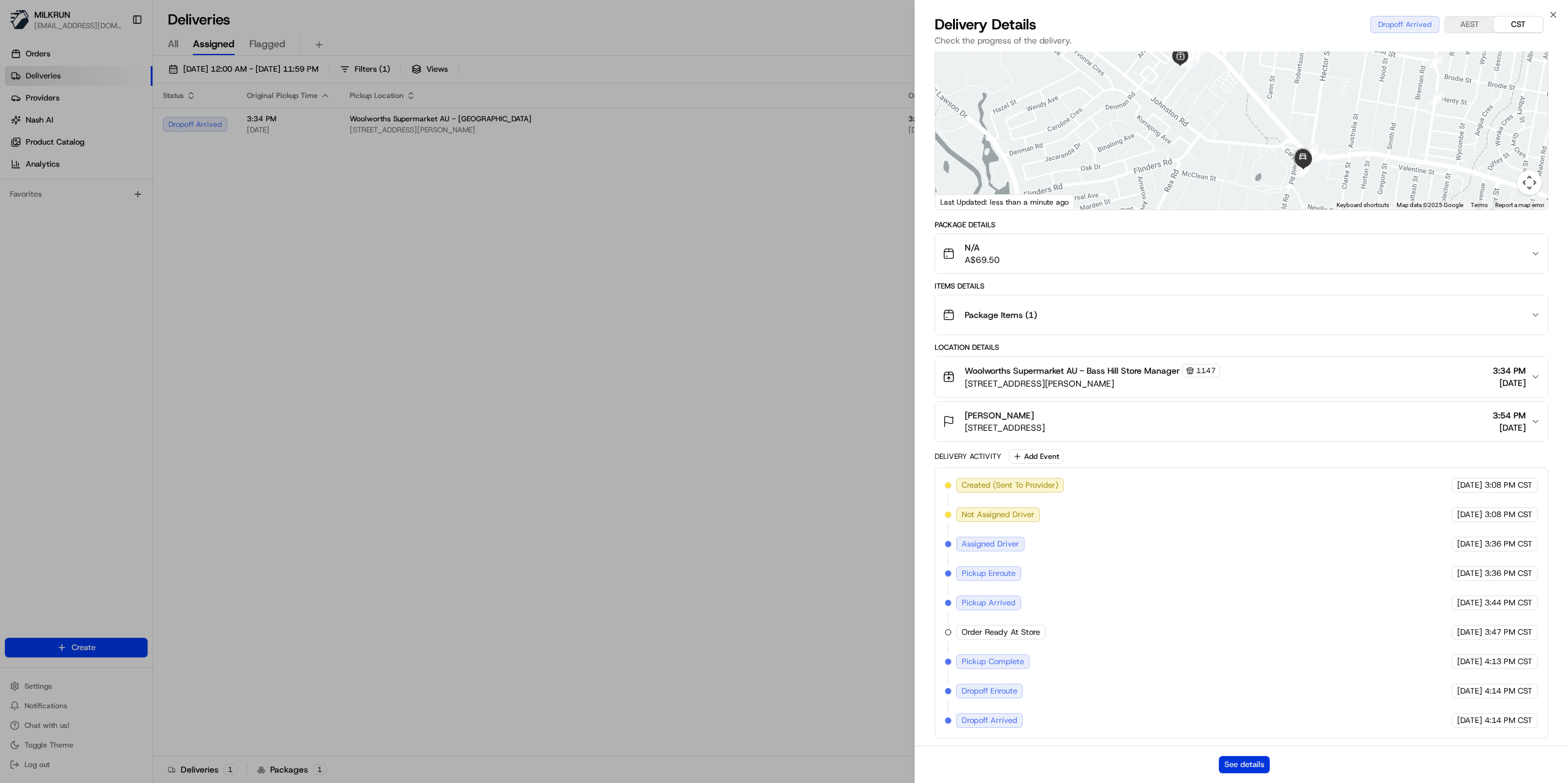
click at [1234, 765] on button "See details" at bounding box center [1244, 765] width 51 height 17
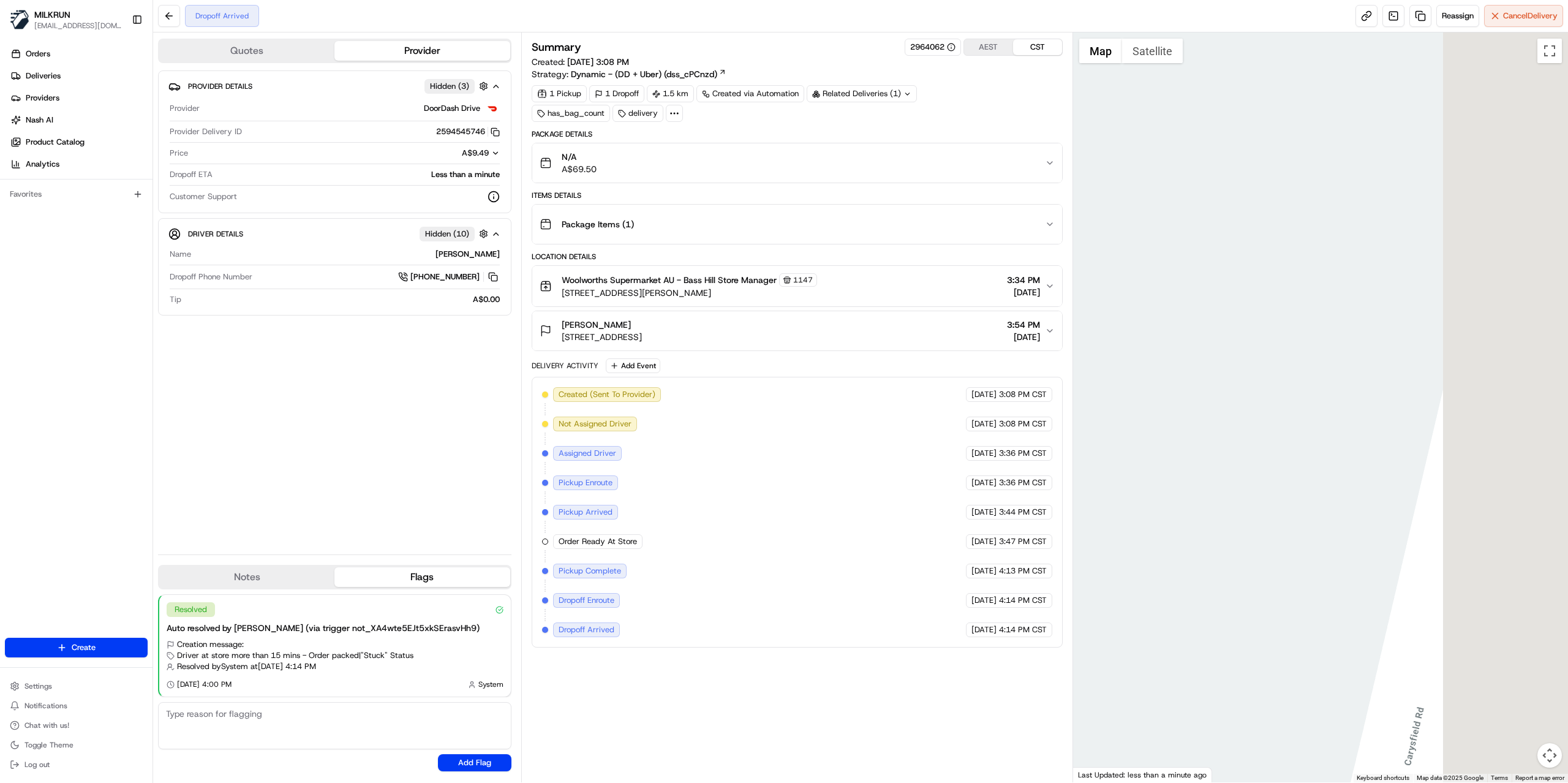
drag, startPoint x: 1380, startPoint y: 481, endPoint x: 753, endPoint y: 344, distance: 641.8
click at [755, 344] on div "Quotes Provider Provider Details Hidden ( 3 ) Provider DoorDash Drive Provider …" at bounding box center [861, 407] width 1415 height 750
